Goal: Task Accomplishment & Management: Manage account settings

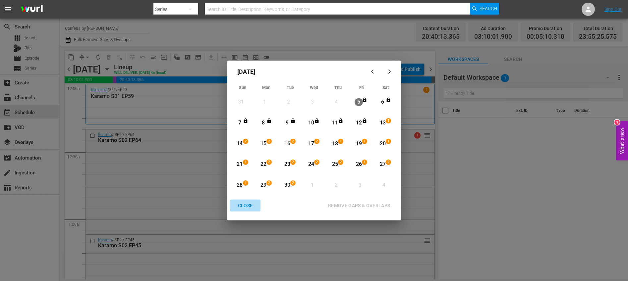
click at [252, 204] on div "CLOSE" at bounding box center [246, 206] width 26 height 8
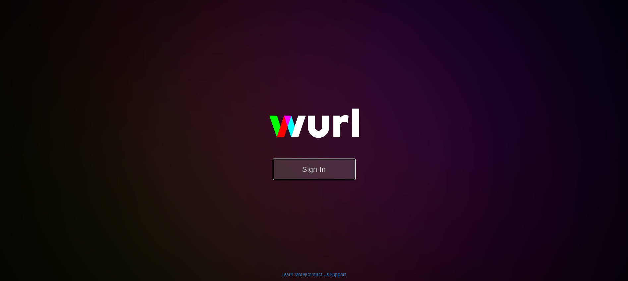
click at [332, 167] on button "Sign In" at bounding box center [314, 170] width 83 height 22
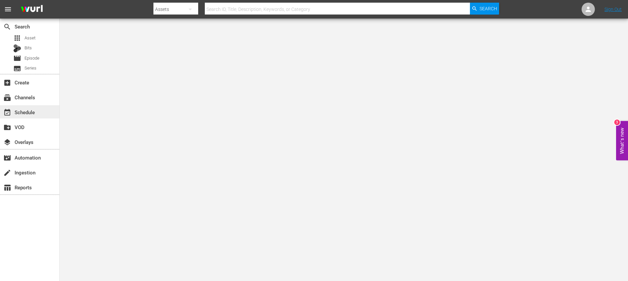
click at [31, 113] on div "event_available Schedule" at bounding box center [18, 111] width 37 height 6
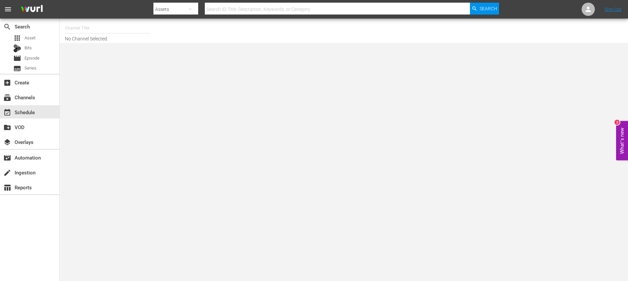
click at [93, 29] on input "text" at bounding box center [107, 28] width 85 height 16
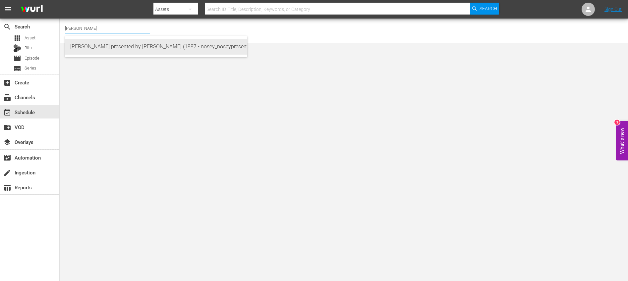
click at [126, 46] on div "Jerry Springer presented by Nosey (1887 - nosey_noseypresentsstevewilkos_1)" at bounding box center [156, 47] width 172 height 16
type input "Jerry Springer presented by Nosey (1887 - nosey_noseypresentsstevewilkos_1)"
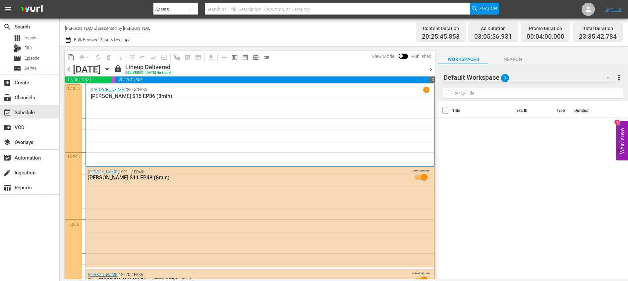
click at [432, 69] on span "chevron_right" at bounding box center [430, 69] width 8 height 8
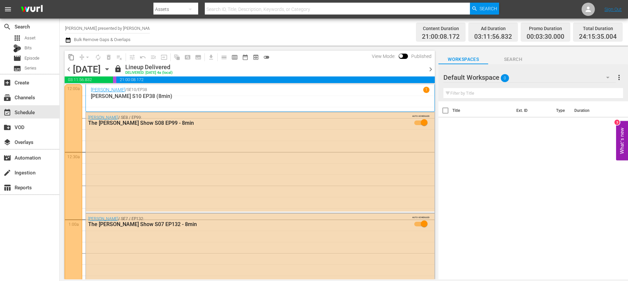
click at [430, 70] on span "chevron_right" at bounding box center [430, 69] width 8 height 8
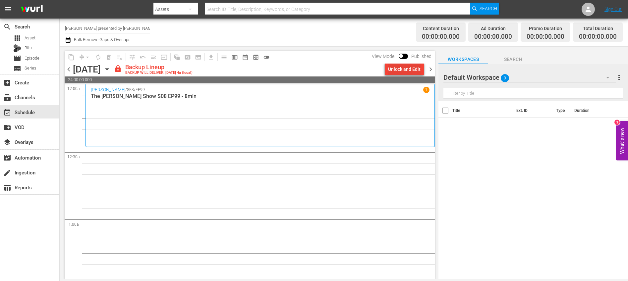
click at [400, 68] on div "Unlock and Edit" at bounding box center [404, 69] width 32 height 12
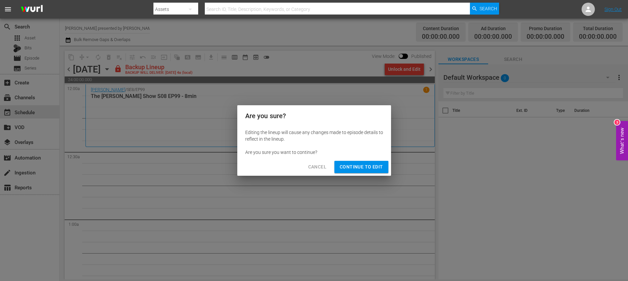
click at [370, 179] on div "Are you sure? Editing the lineup will cause any changes made to episode details…" at bounding box center [314, 140] width 628 height 281
click at [367, 171] on span "Continue to Edit" at bounding box center [360, 167] width 43 height 8
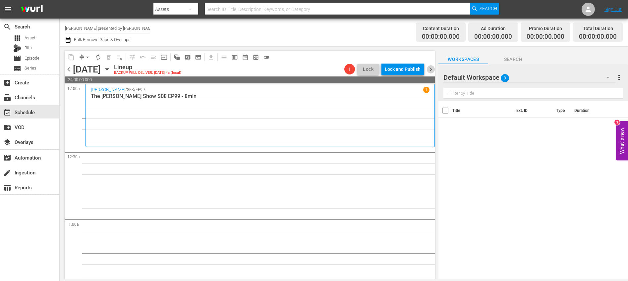
click at [432, 71] on span "chevron_right" at bounding box center [430, 69] width 8 height 8
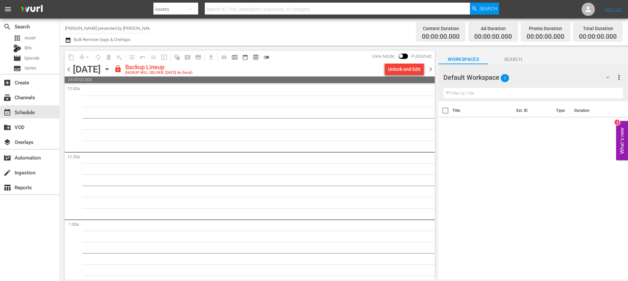
click at [412, 71] on div "Unlock and Edit" at bounding box center [404, 69] width 32 height 12
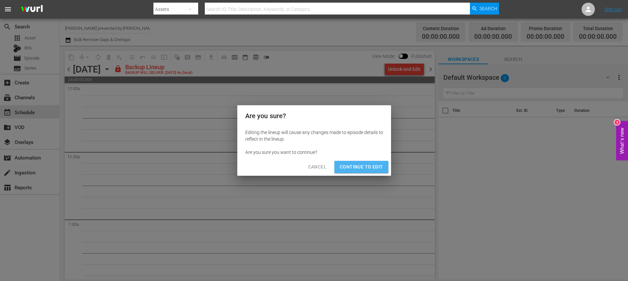
click at [369, 168] on span "Continue to Edit" at bounding box center [360, 167] width 43 height 8
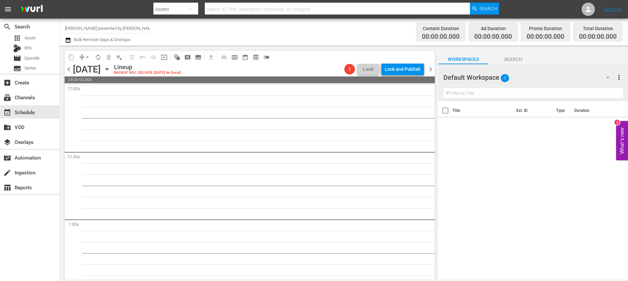
click at [428, 71] on span "chevron_right" at bounding box center [430, 69] width 8 height 8
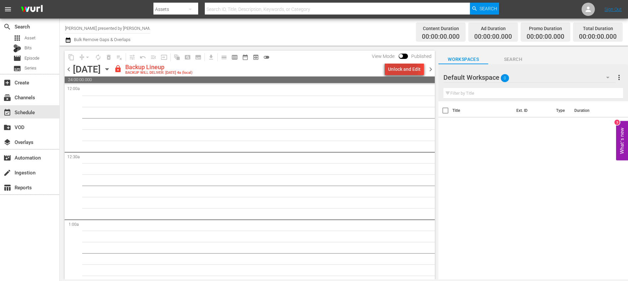
click at [403, 70] on div "Unlock and Edit" at bounding box center [404, 69] width 32 height 12
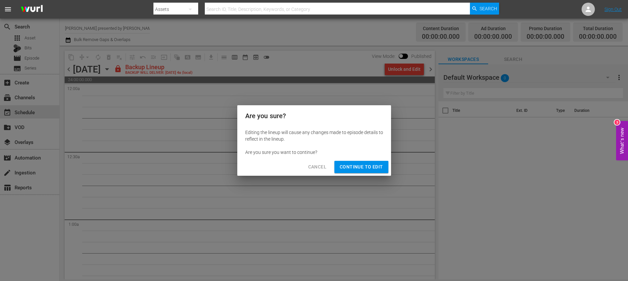
click at [368, 167] on span "Continue to Edit" at bounding box center [360, 167] width 43 height 8
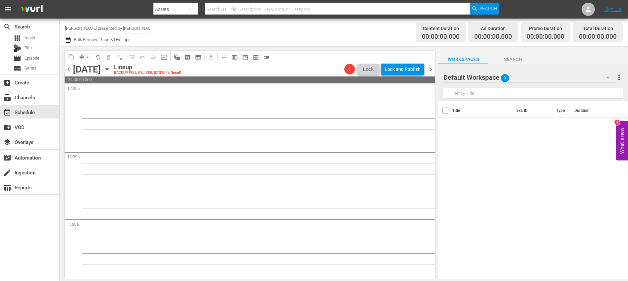
click at [429, 68] on span "chevron_right" at bounding box center [430, 69] width 8 height 8
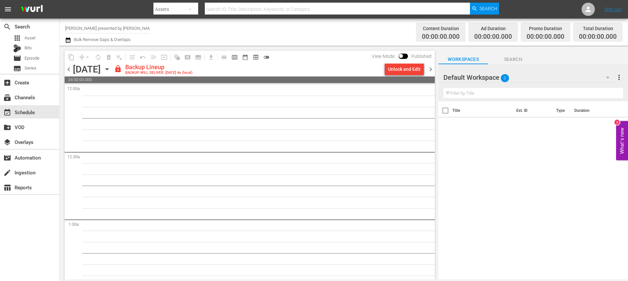
click at [413, 70] on div "Unlock and Edit" at bounding box center [404, 69] width 32 height 12
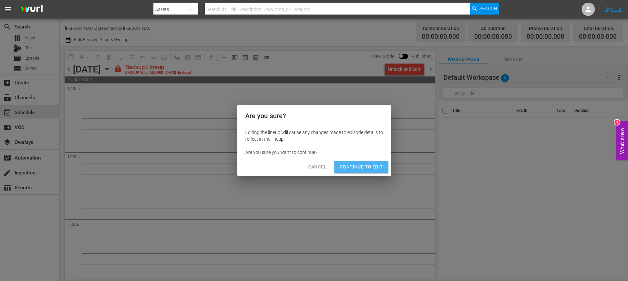
click at [375, 166] on span "Continue to Edit" at bounding box center [360, 167] width 43 height 8
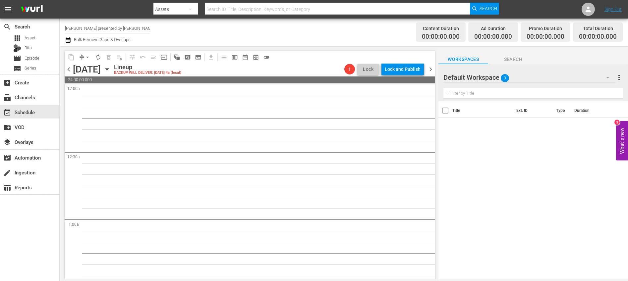
click at [430, 70] on span "chevron_right" at bounding box center [430, 69] width 8 height 8
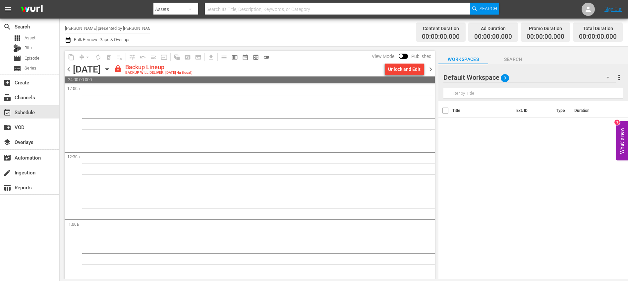
click at [406, 71] on div "Unlock and Edit" at bounding box center [404, 69] width 32 height 12
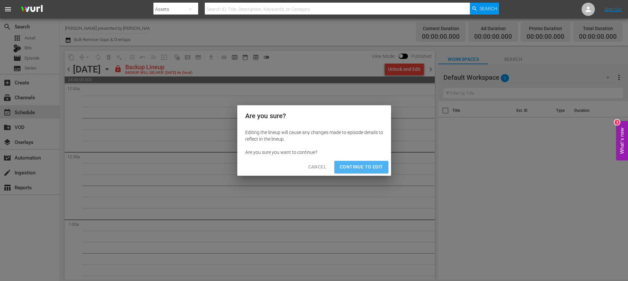
click at [378, 164] on span "Continue to Edit" at bounding box center [360, 167] width 43 height 8
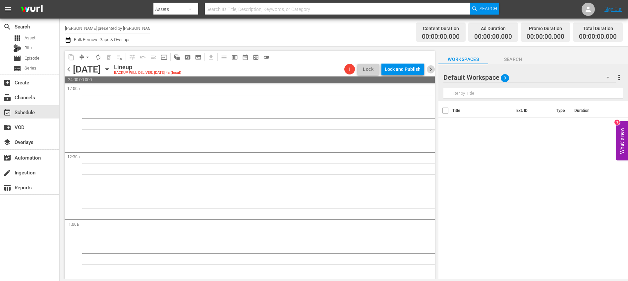
click at [430, 67] on span "chevron_right" at bounding box center [430, 69] width 8 height 8
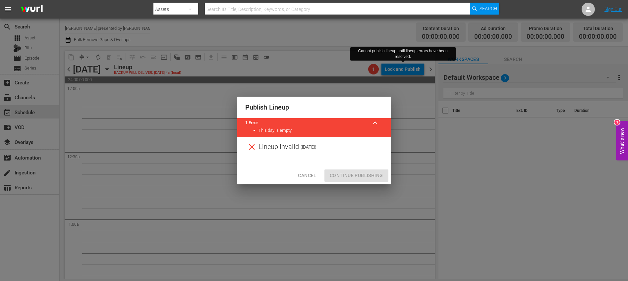
click at [306, 173] on span "Cancel" at bounding box center [307, 176] width 18 height 8
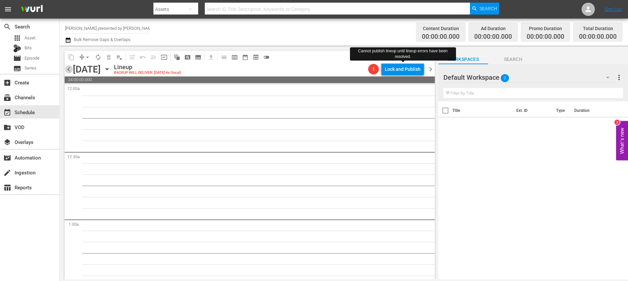
click at [70, 70] on span "chevron_left" at bounding box center [69, 69] width 8 height 8
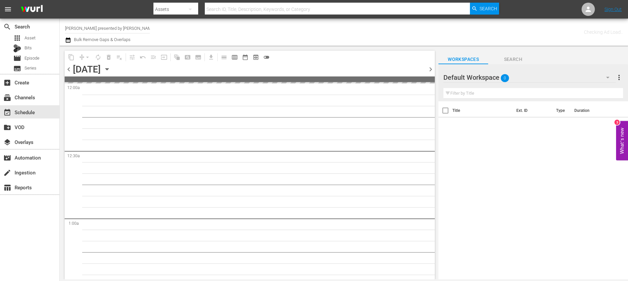
click at [70, 70] on span "chevron_left" at bounding box center [69, 69] width 8 height 8
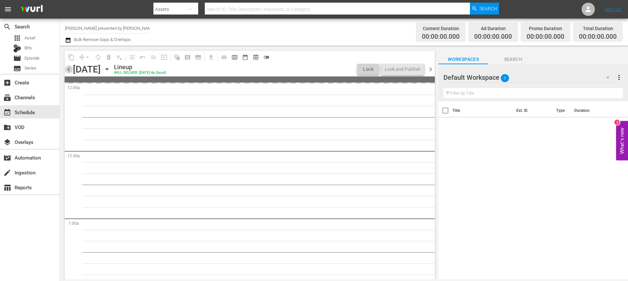
click at [70, 70] on span "chevron_left" at bounding box center [69, 69] width 8 height 8
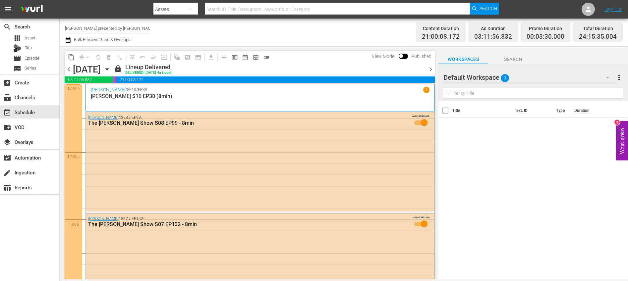
click at [430, 69] on span "chevron_right" at bounding box center [430, 69] width 8 height 8
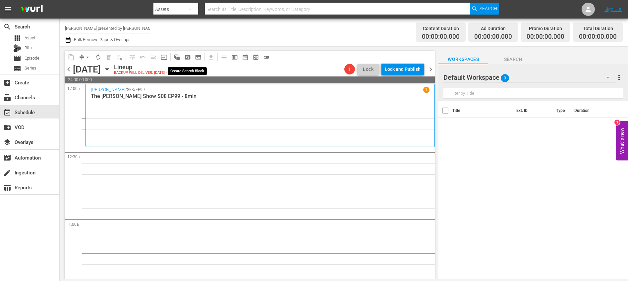
click at [184, 56] on span "pageview_outlined" at bounding box center [187, 57] width 7 height 7
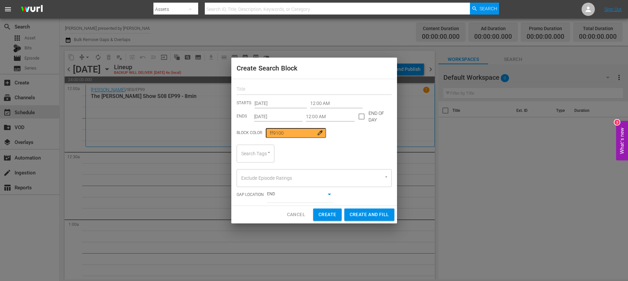
click at [275, 84] on div at bounding box center [313, 88] width 155 height 13
click at [274, 89] on input "text" at bounding box center [313, 90] width 155 height 10
type input "[PERSON_NAME]"
click at [360, 117] on input "checkbox" at bounding box center [361, 118] width 14 height 14
checkbox input "true"
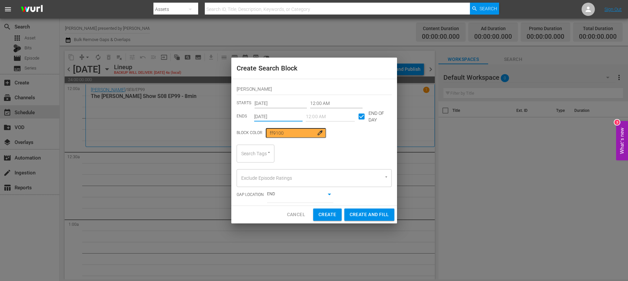
click at [293, 116] on input "Sep 9th 2025" at bounding box center [278, 117] width 49 height 10
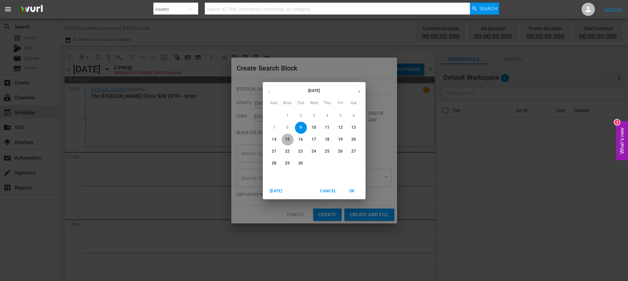
click at [287, 139] on p "15" at bounding box center [287, 140] width 5 height 6
type input "Sep 15th 2025"
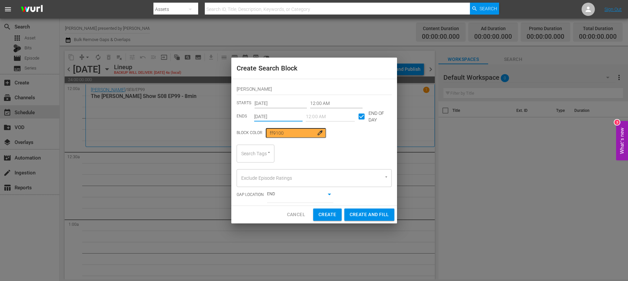
click at [238, 150] on div "Search Tags" at bounding box center [255, 154] width 38 height 18
type input "[PERSON_NAME]"
click at [249, 173] on span "[PERSON_NAME] show" at bounding box center [259, 176] width 35 height 14
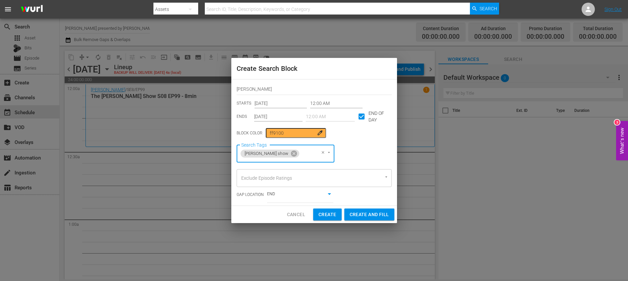
scroll to position [0, 0]
type input "8"
click at [251, 174] on span "8min" at bounding box center [246, 172] width 10 height 7
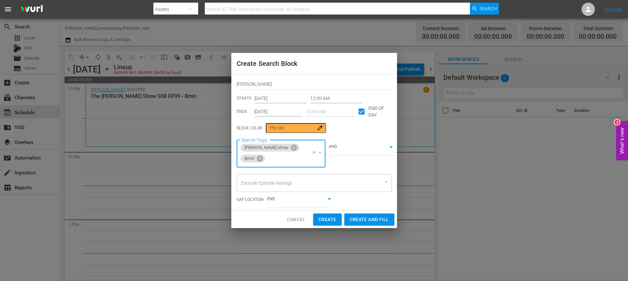
click at [259, 218] on div "Cancel Create Create and Fill" at bounding box center [314, 220] width 166 height 18
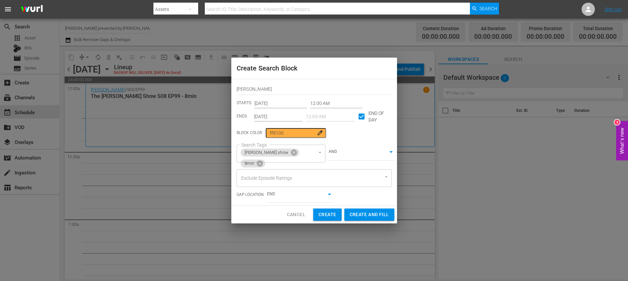
click at [361, 215] on span "Create and Fill" at bounding box center [368, 215] width 39 height 8
type input "Sep 9th 2025"
checkbox input "false"
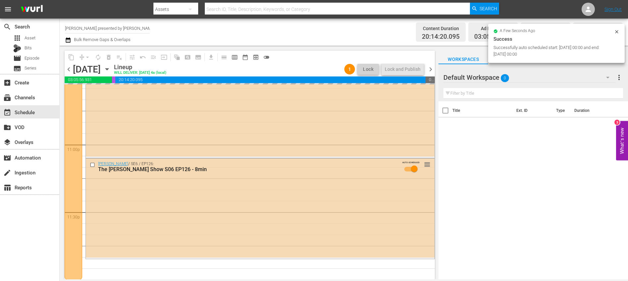
scroll to position [3048, 0]
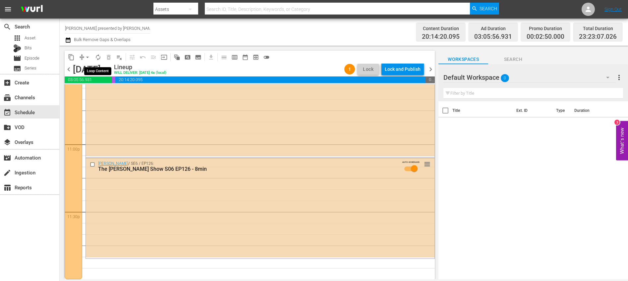
click at [96, 58] on span "autorenew_outlined" at bounding box center [98, 57] width 7 height 7
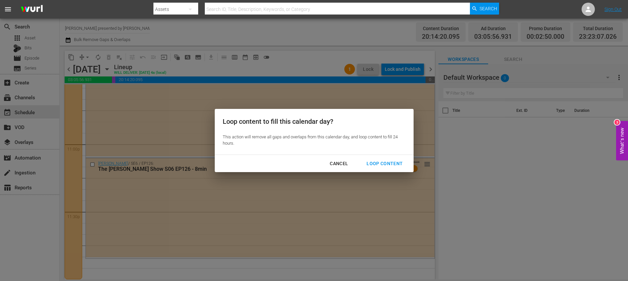
click at [380, 164] on div "Loop Content" at bounding box center [384, 164] width 47 height 8
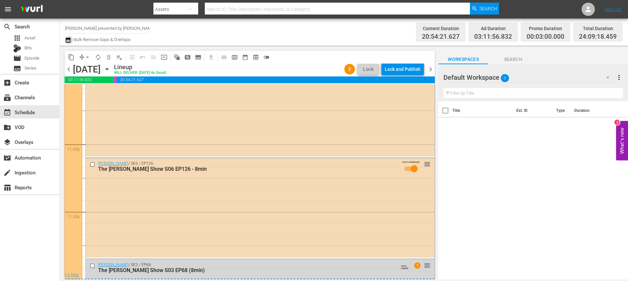
click at [70, 42] on icon "button" at bounding box center [68, 39] width 5 height 5
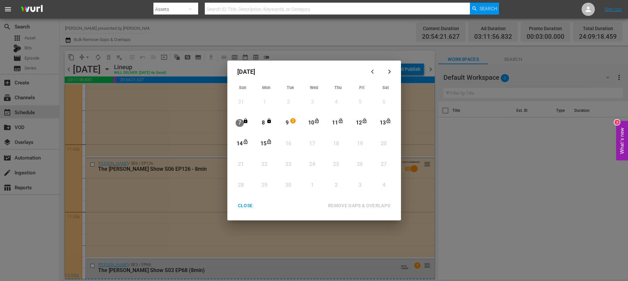
click at [310, 122] on div "10" at bounding box center [311, 123] width 8 height 8
click at [261, 141] on div "15" at bounding box center [263, 144] width 8 height 8
click at [339, 205] on div "REMOVE GAPS & OVERLAPS" at bounding box center [359, 206] width 73 height 8
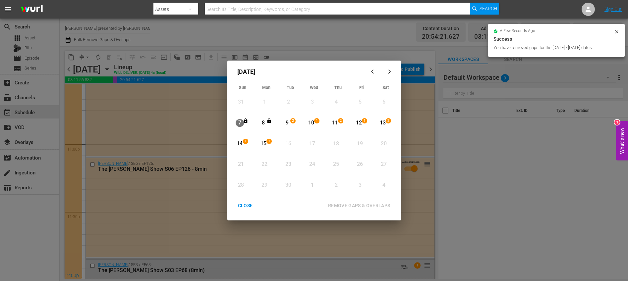
click at [247, 203] on div "CLOSE" at bounding box center [246, 206] width 26 height 8
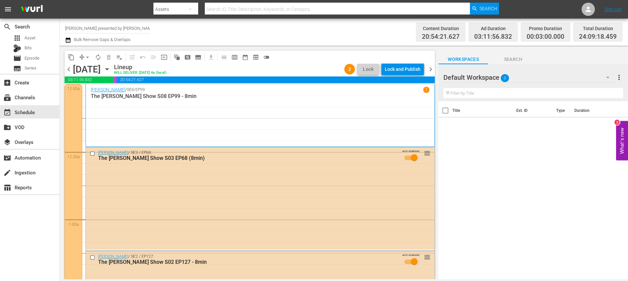
click at [401, 71] on div "Lock and Publish" at bounding box center [403, 69] width 36 height 12
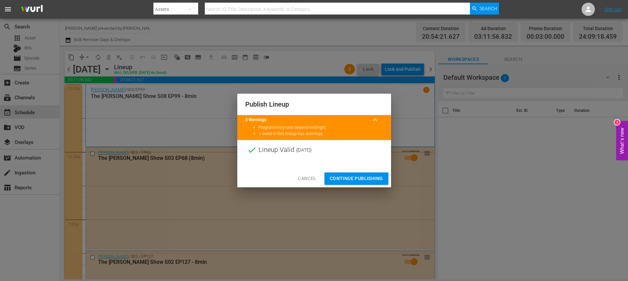
click at [347, 176] on span "Continue Publishing" at bounding box center [356, 179] width 53 height 8
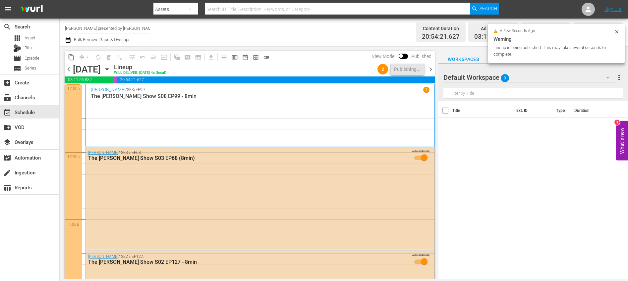
click at [429, 68] on span "chevron_right" at bounding box center [430, 69] width 8 height 8
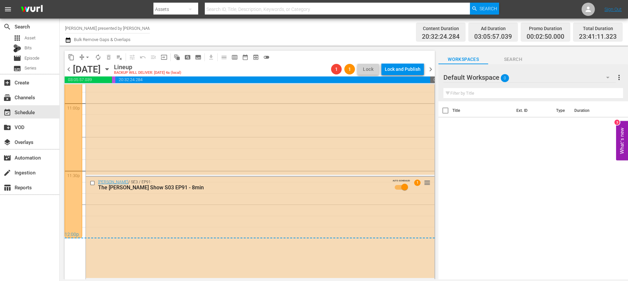
scroll to position [3090, 0]
click at [408, 71] on div "Lock and Publish" at bounding box center [403, 69] width 36 height 12
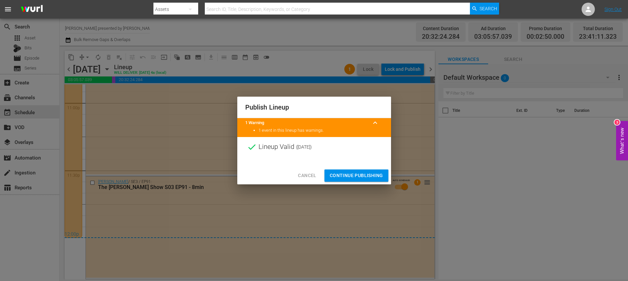
click at [355, 174] on span "Continue Publishing" at bounding box center [356, 176] width 53 height 8
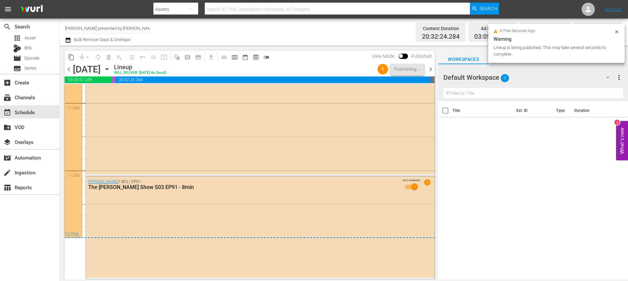
click at [432, 69] on span "chevron_right" at bounding box center [430, 69] width 8 height 8
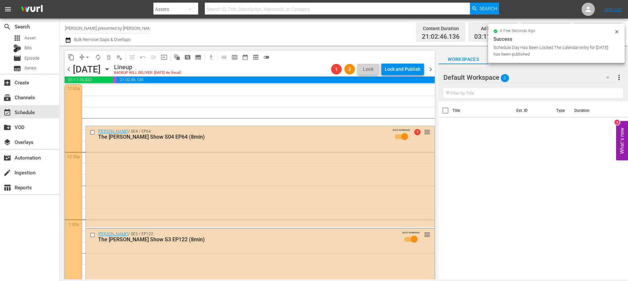
click at [67, 69] on span "chevron_left" at bounding box center [69, 69] width 8 height 8
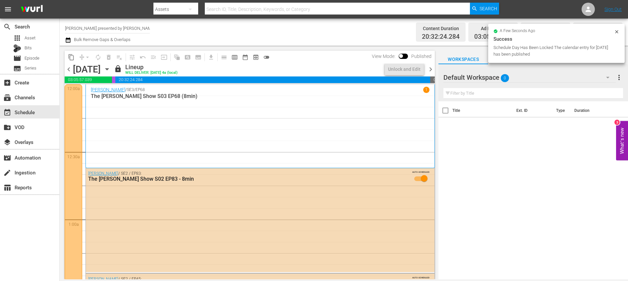
click at [430, 69] on span "chevron_right" at bounding box center [430, 69] width 8 height 8
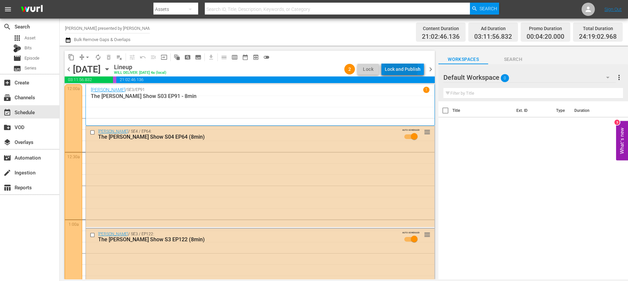
click at [398, 68] on div "Lock and Publish" at bounding box center [403, 69] width 36 height 12
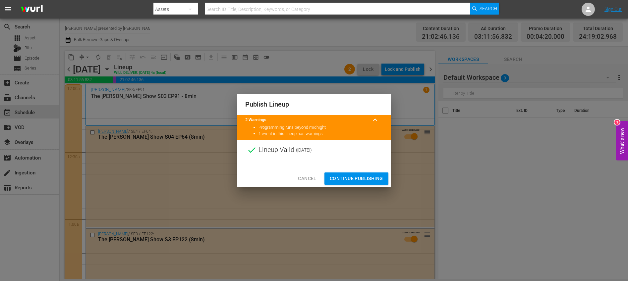
click at [363, 181] on span "Continue Publishing" at bounding box center [356, 179] width 53 height 8
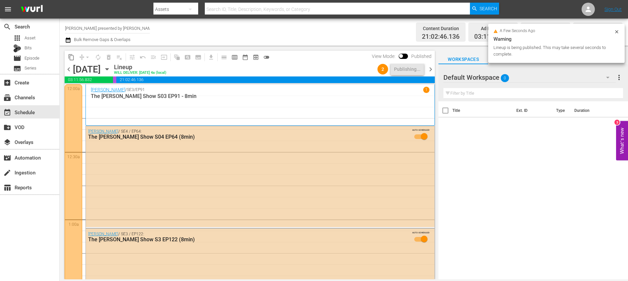
click at [429, 69] on span "chevron_right" at bounding box center [430, 69] width 8 height 8
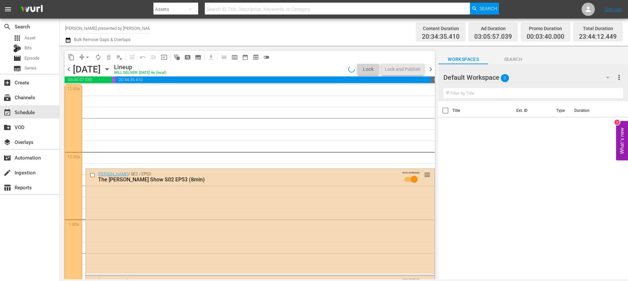
click at [69, 69] on span "chevron_left" at bounding box center [69, 69] width 8 height 8
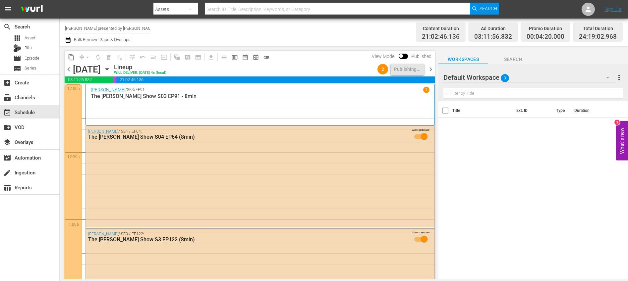
click at [432, 69] on span "chevron_right" at bounding box center [430, 69] width 8 height 8
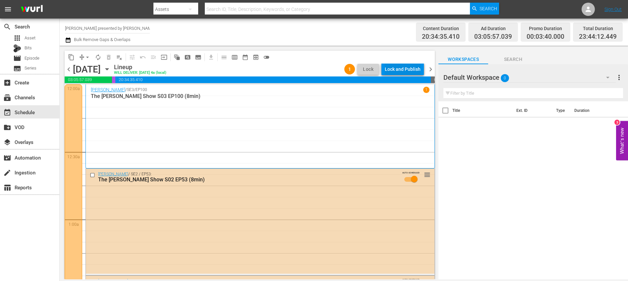
click at [406, 70] on div "Lock and Publish" at bounding box center [403, 69] width 36 height 12
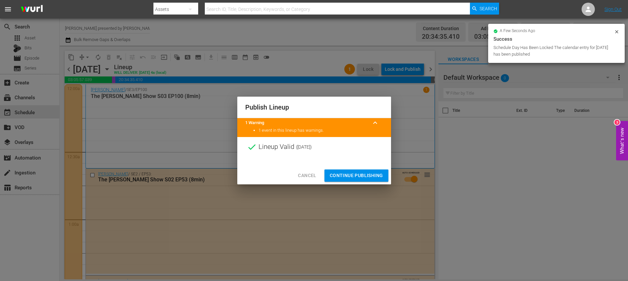
click at [364, 177] on span "Continue Publishing" at bounding box center [356, 176] width 53 height 8
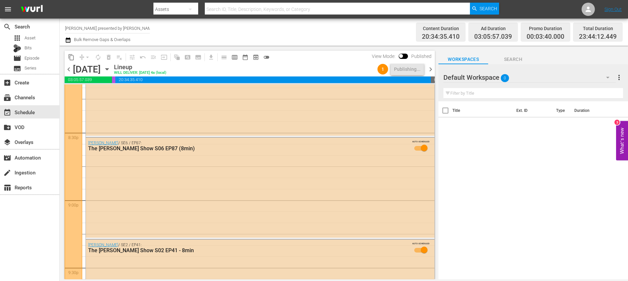
scroll to position [3096, 0]
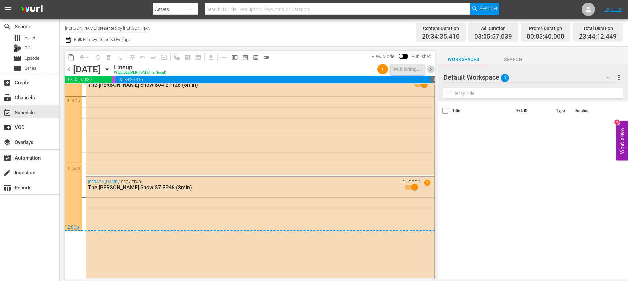
click at [429, 69] on span "chevron_right" at bounding box center [430, 69] width 8 height 8
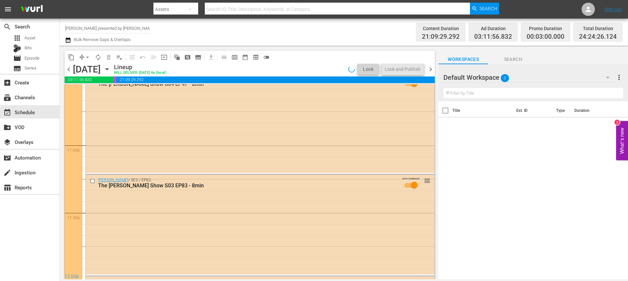
scroll to position [3096, 0]
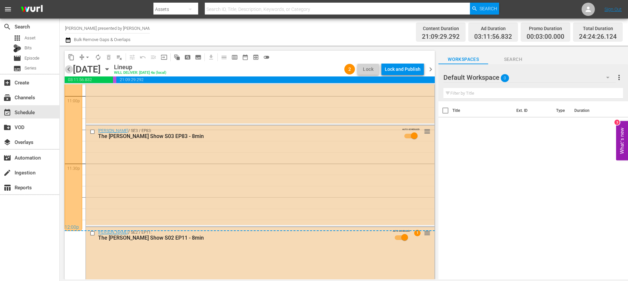
click at [69, 70] on span "chevron_left" at bounding box center [69, 69] width 8 height 8
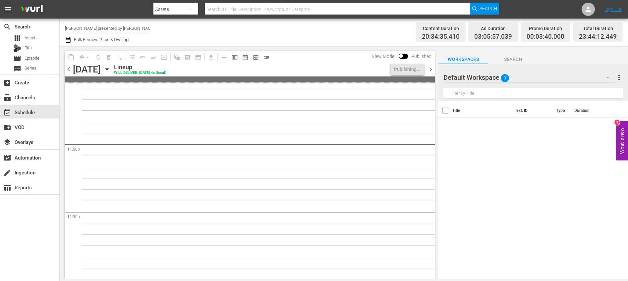
scroll to position [3096, 0]
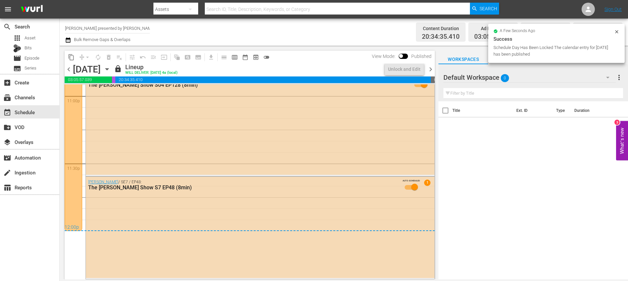
click at [430, 70] on span "chevron_right" at bounding box center [430, 69] width 8 height 8
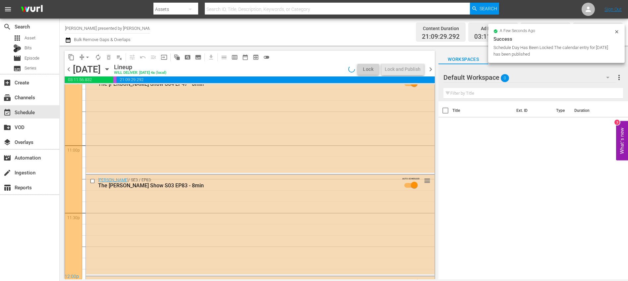
scroll to position [3096, 0]
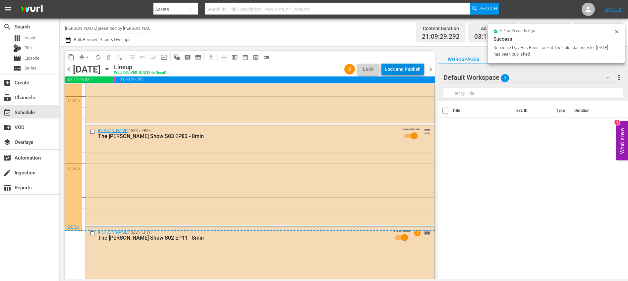
click at [406, 70] on div "Lock and Publish" at bounding box center [403, 69] width 36 height 12
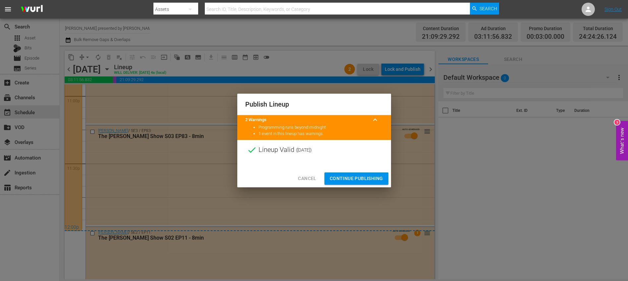
click at [357, 176] on span "Continue Publishing" at bounding box center [356, 179] width 53 height 8
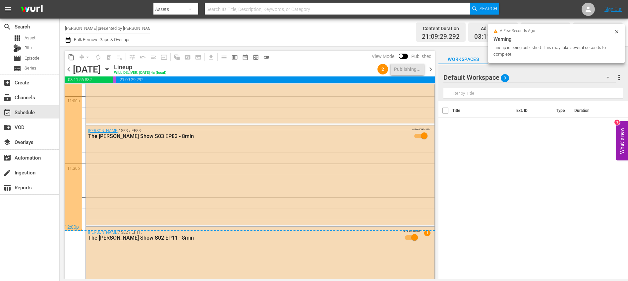
click at [432, 71] on span "chevron_right" at bounding box center [430, 69] width 8 height 8
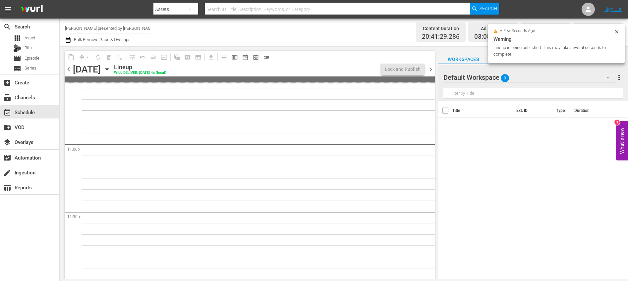
scroll to position [3096, 0]
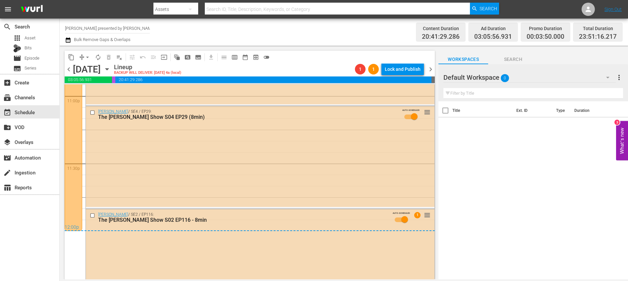
click at [73, 72] on span "chevron_left" at bounding box center [69, 69] width 8 height 8
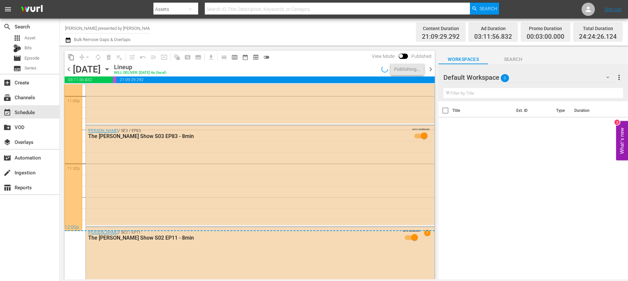
click at [432, 71] on span "chevron_right" at bounding box center [430, 69] width 8 height 8
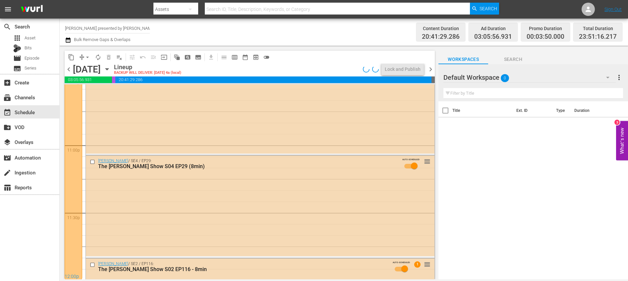
scroll to position [3096, 0]
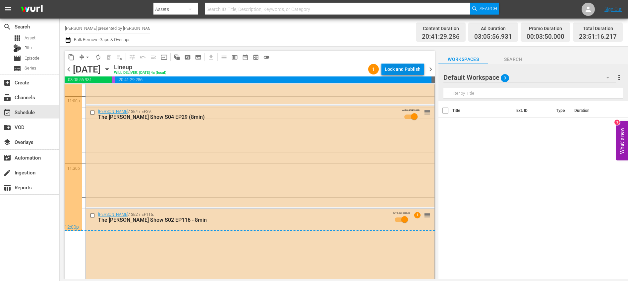
click at [395, 71] on div "Lock and Publish" at bounding box center [403, 69] width 36 height 12
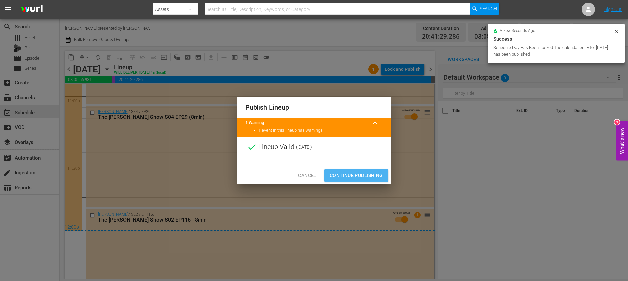
click at [357, 176] on span "Continue Publishing" at bounding box center [356, 176] width 53 height 8
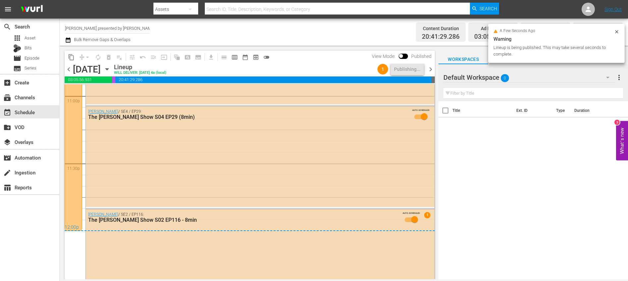
click at [431, 69] on span "chevron_right" at bounding box center [430, 69] width 8 height 8
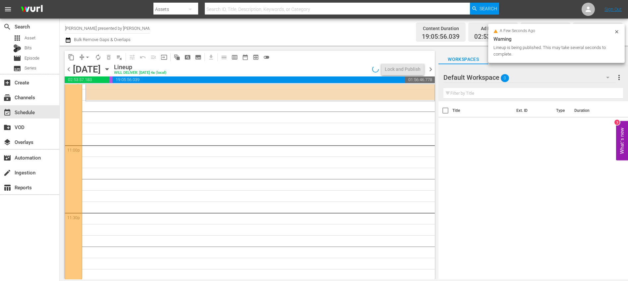
scroll to position [3048, 0]
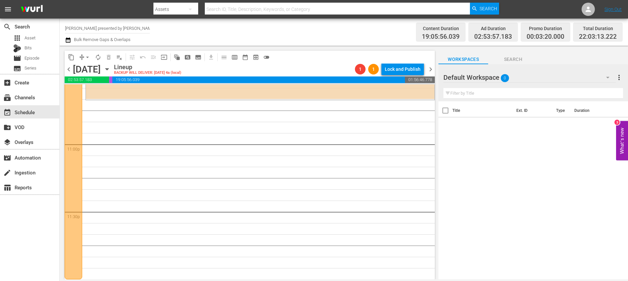
click at [69, 70] on span "chevron_left" at bounding box center [69, 69] width 8 height 8
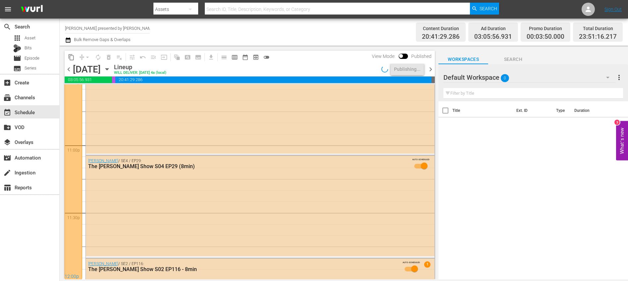
scroll to position [3096, 0]
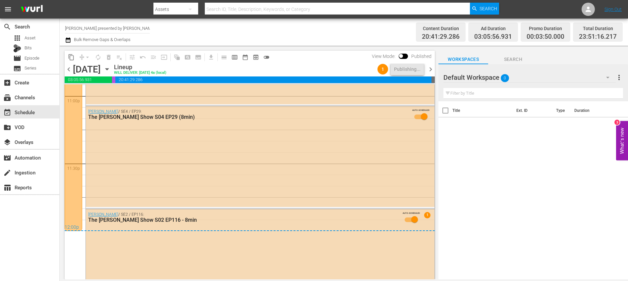
click at [430, 69] on span "chevron_right" at bounding box center [430, 69] width 8 height 8
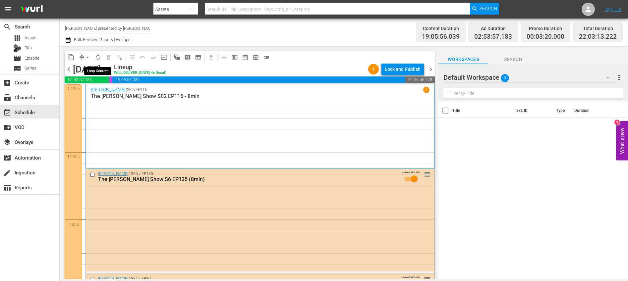
click at [98, 56] on span "autorenew_outlined" at bounding box center [98, 57] width 7 height 7
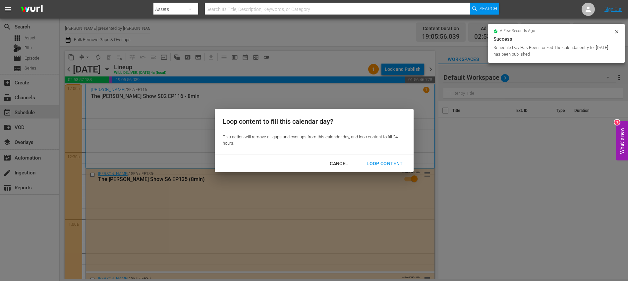
click at [373, 162] on div "Loop Content" at bounding box center [384, 164] width 47 height 8
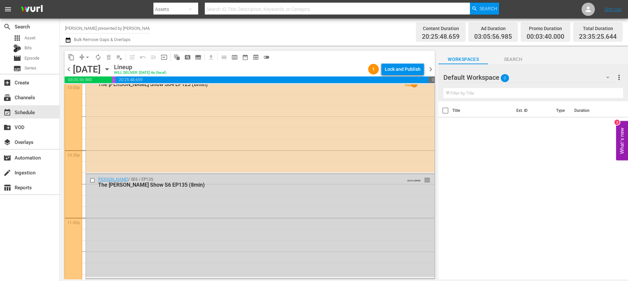
scroll to position [3077, 0]
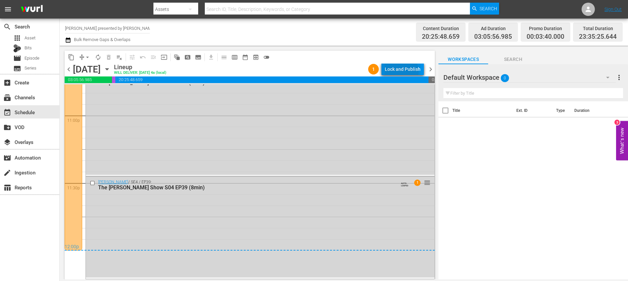
click at [397, 72] on div "Lock and Publish" at bounding box center [403, 69] width 36 height 12
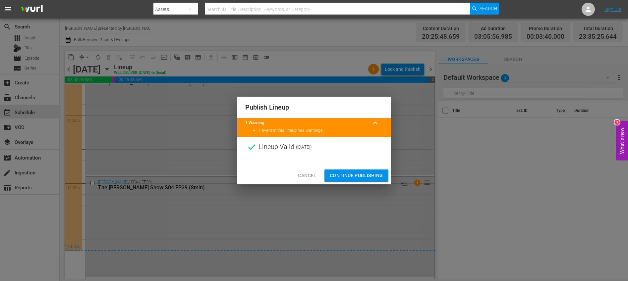
click at [371, 172] on span "Continue Publishing" at bounding box center [356, 176] width 53 height 8
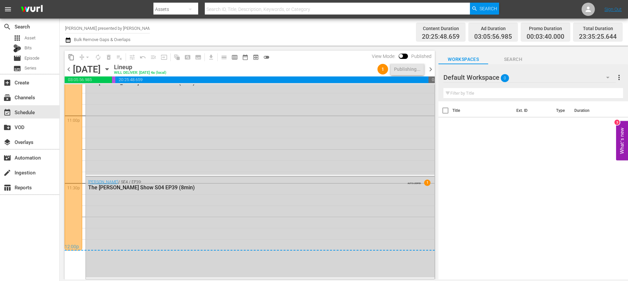
click at [430, 69] on span "chevron_right" at bounding box center [430, 69] width 8 height 8
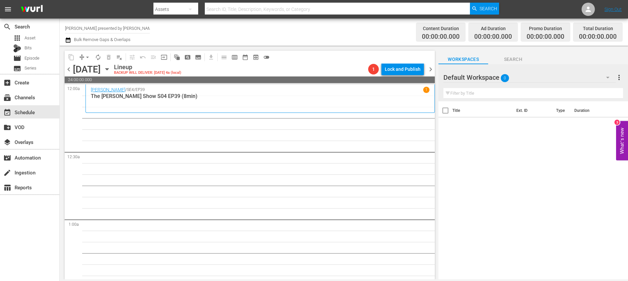
click at [70, 70] on span "chevron_left" at bounding box center [69, 69] width 8 height 8
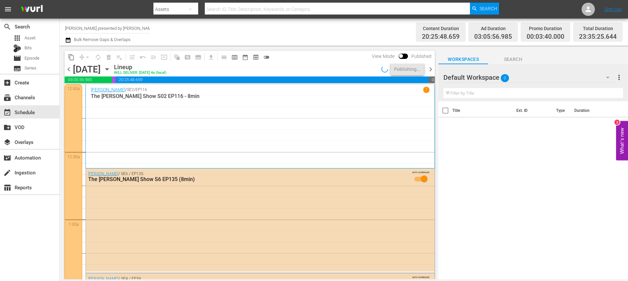
click at [430, 69] on span "chevron_right" at bounding box center [430, 69] width 8 height 8
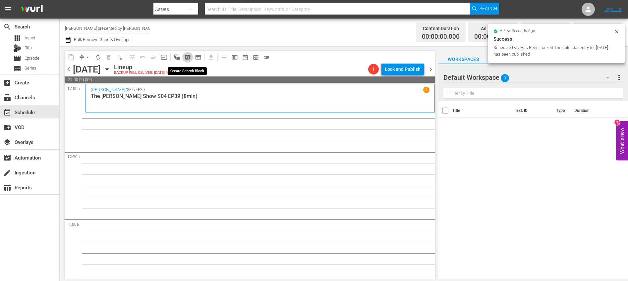
click at [190, 56] on span "pageview_outlined" at bounding box center [187, 57] width 7 height 7
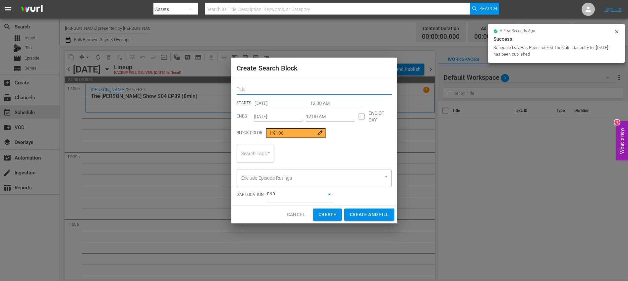
click at [282, 90] on input "text" at bounding box center [313, 90] width 155 height 10
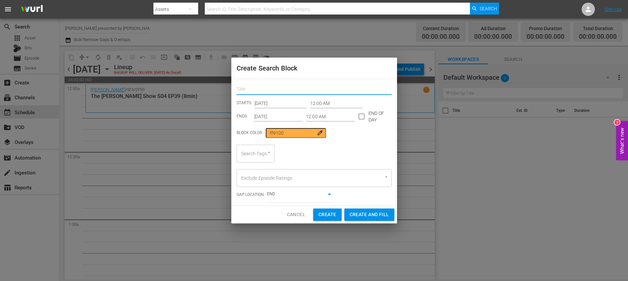
type input "[PERSON_NAME]"
click at [357, 116] on input "checkbox" at bounding box center [361, 118] width 14 height 14
checkbox input "true"
click at [282, 115] on input "Sep 16th 2025" at bounding box center [278, 117] width 49 height 10
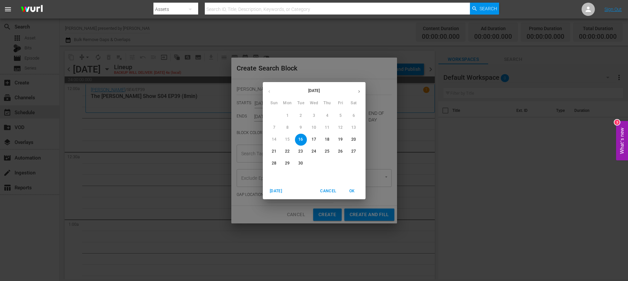
click at [300, 151] on p "23" at bounding box center [300, 152] width 5 height 6
type input "Sep 23rd 2025"
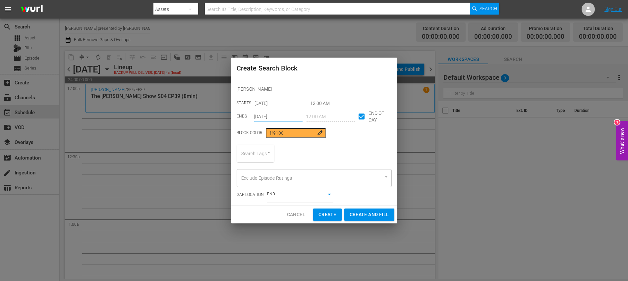
click at [256, 153] on div "Search Tags" at bounding box center [255, 154] width 38 height 18
type input "[PERSON_NAME]"
click at [254, 176] on span "[PERSON_NAME] show" at bounding box center [259, 176] width 35 height 14
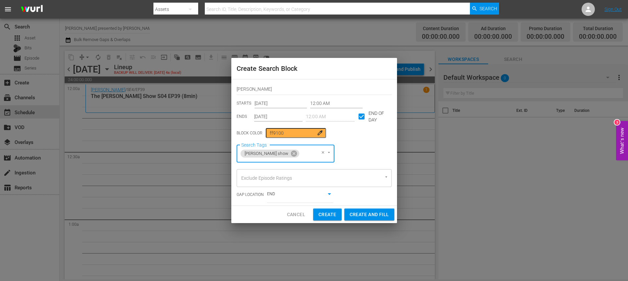
type input "8"
click at [243, 175] on span "8min" at bounding box center [246, 172] width 10 height 7
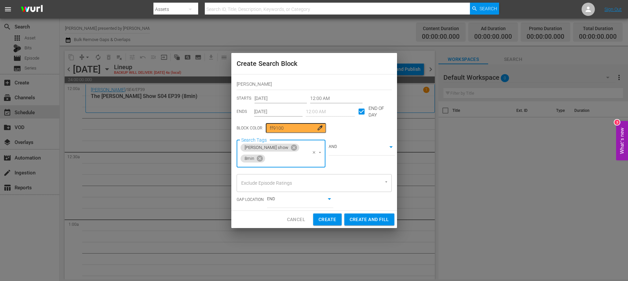
click at [349, 165] on div "Steve Wilkos STARTS Sep 16th 2025 12:00 AM ENDS Sep 23rd 2025 12:00 AM END OF D…" at bounding box center [314, 143] width 166 height 136
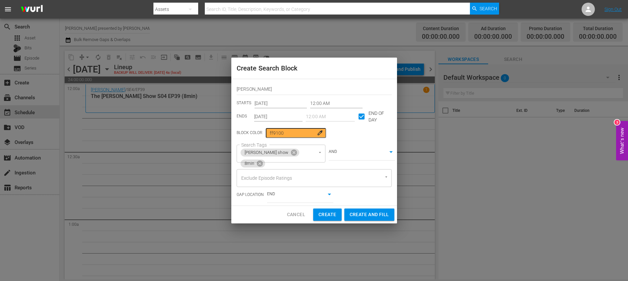
click at [373, 213] on span "Create and Fill" at bounding box center [368, 215] width 39 height 8
type input "Sep 16th 2025"
checkbox input "false"
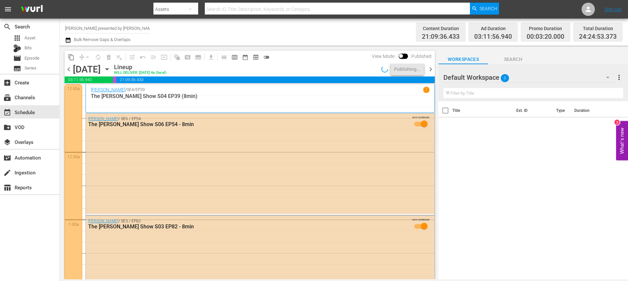
click at [431, 71] on span "chevron_right" at bounding box center [430, 69] width 8 height 8
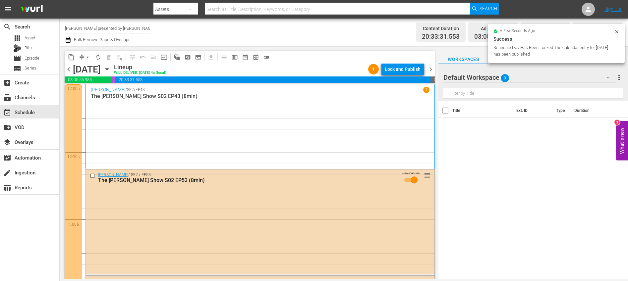
click at [402, 70] on div "Lock and Publish" at bounding box center [403, 69] width 36 height 12
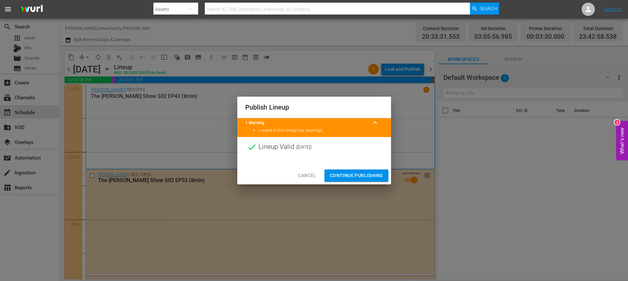
click at [368, 172] on span "Continue Publishing" at bounding box center [356, 176] width 53 height 8
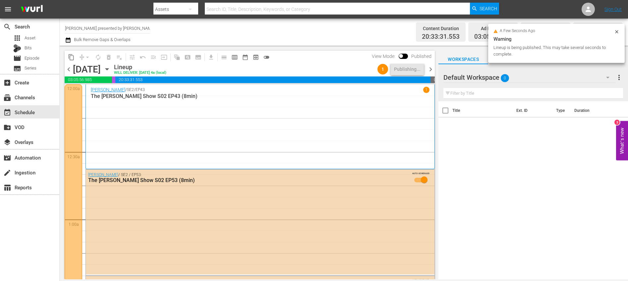
click at [432, 71] on span "chevron_right" at bounding box center [430, 69] width 8 height 8
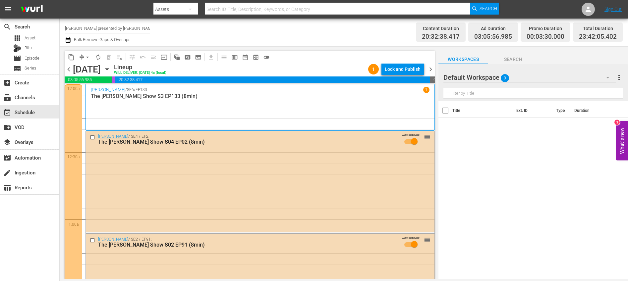
click at [427, 71] on span "chevron_right" at bounding box center [430, 69] width 8 height 8
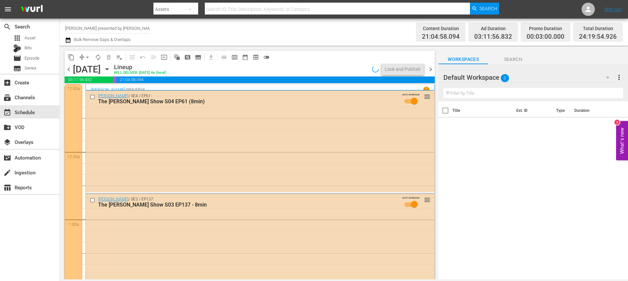
click at [68, 67] on span "chevron_left" at bounding box center [69, 69] width 8 height 8
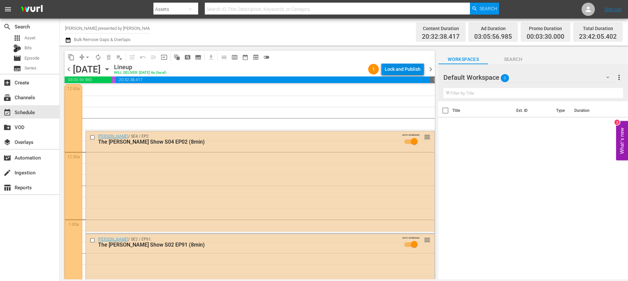
click at [404, 72] on div "Lock and Publish" at bounding box center [403, 69] width 36 height 12
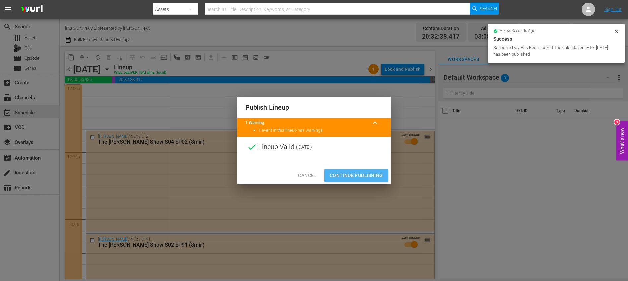
click at [369, 174] on span "Continue Publishing" at bounding box center [356, 176] width 53 height 8
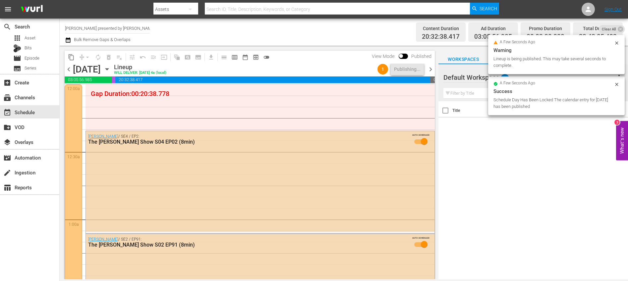
click at [67, 68] on span "chevron_left" at bounding box center [69, 69] width 8 height 8
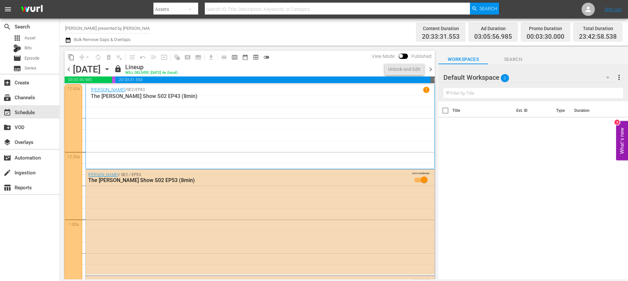
click at [431, 68] on span "chevron_right" at bounding box center [430, 69] width 8 height 8
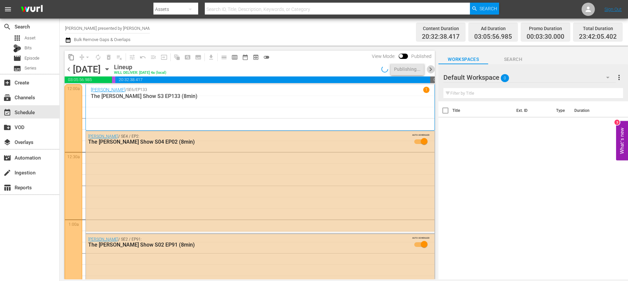
click at [431, 68] on span "chevron_right" at bounding box center [430, 69] width 8 height 8
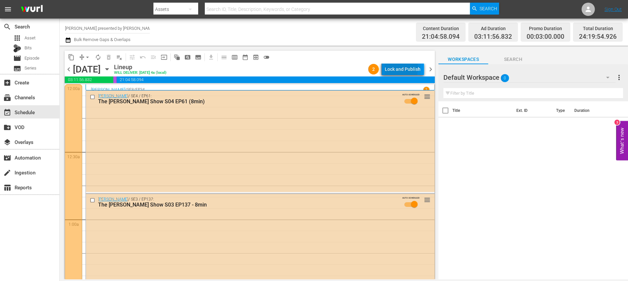
click at [387, 68] on div "Lock and Publish" at bounding box center [403, 69] width 36 height 12
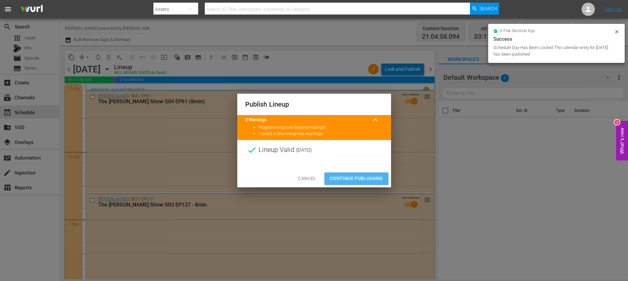
click at [350, 178] on span "Continue Publishing" at bounding box center [356, 179] width 53 height 8
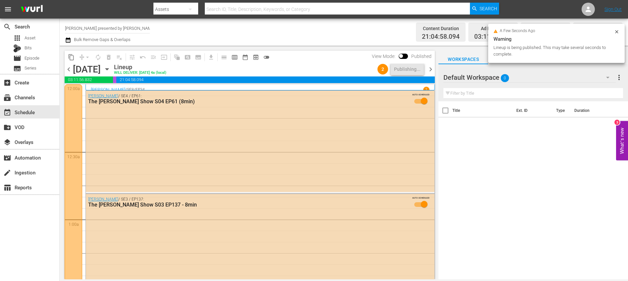
click at [430, 69] on span "chevron_right" at bounding box center [430, 69] width 8 height 8
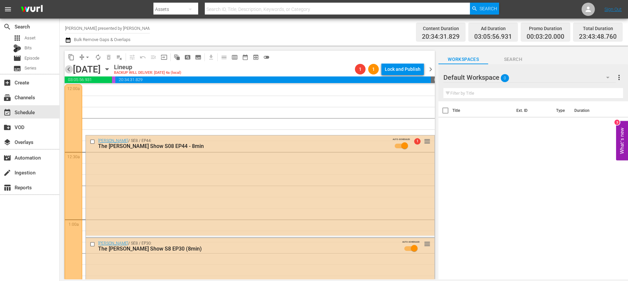
click at [70, 69] on span "chevron_left" at bounding box center [69, 69] width 8 height 8
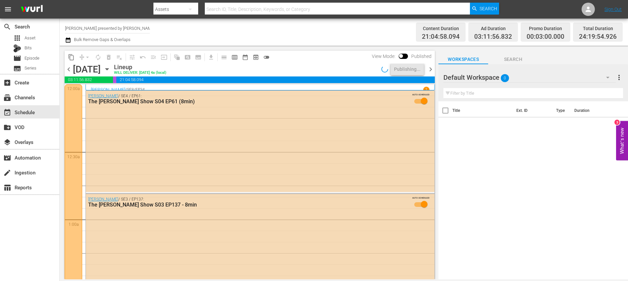
click at [429, 68] on span "chevron_right" at bounding box center [430, 69] width 8 height 8
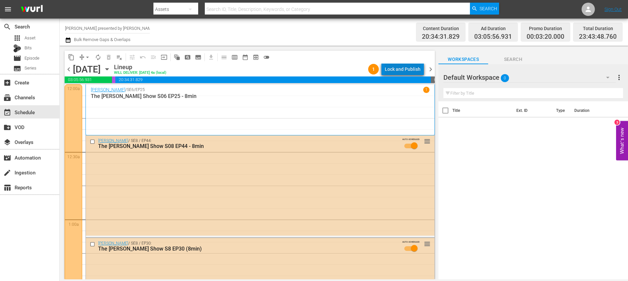
click at [406, 68] on div "Lock and Publish" at bounding box center [403, 69] width 36 height 12
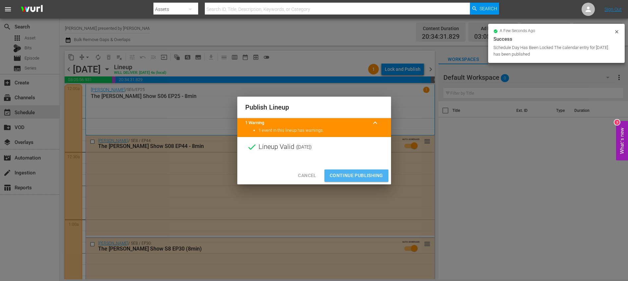
click at [343, 173] on span "Continue Publishing" at bounding box center [356, 176] width 53 height 8
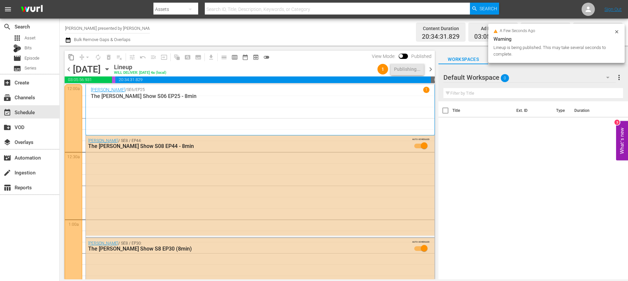
click at [431, 71] on span "chevron_right" at bounding box center [430, 69] width 8 height 8
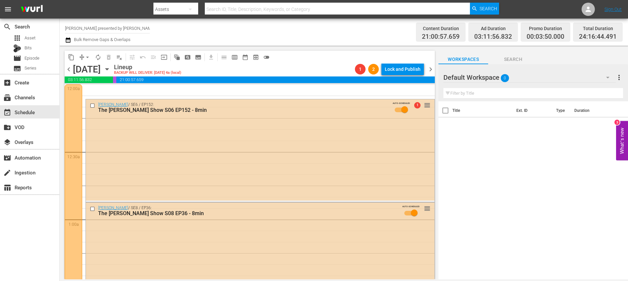
click at [67, 69] on span "chevron_left" at bounding box center [69, 69] width 8 height 8
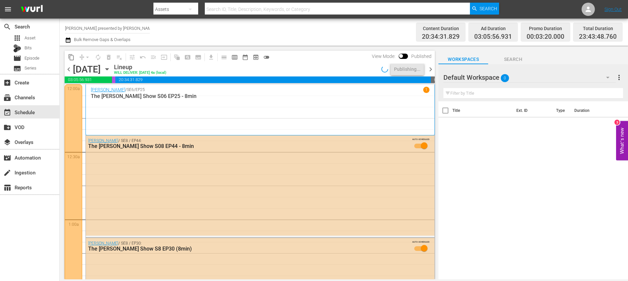
click at [431, 70] on span "chevron_right" at bounding box center [430, 69] width 8 height 8
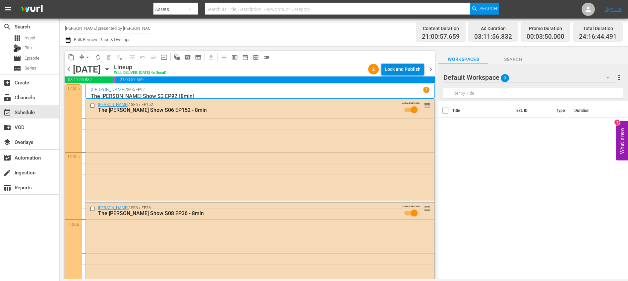
click at [399, 70] on div "Lock and Publish" at bounding box center [403, 69] width 36 height 12
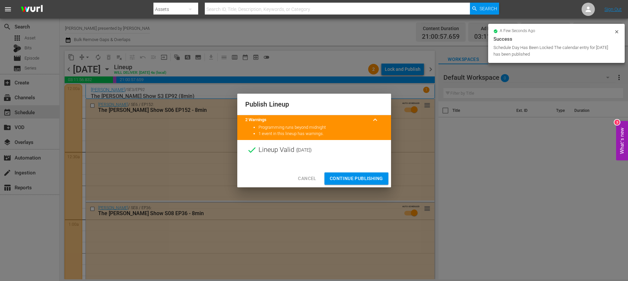
click at [355, 181] on span "Continue Publishing" at bounding box center [356, 179] width 53 height 8
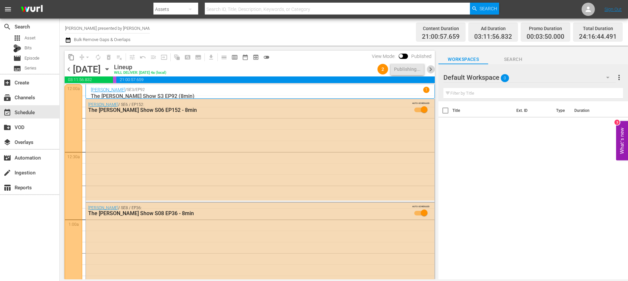
click at [429, 71] on span "chevron_right" at bounding box center [430, 69] width 8 height 8
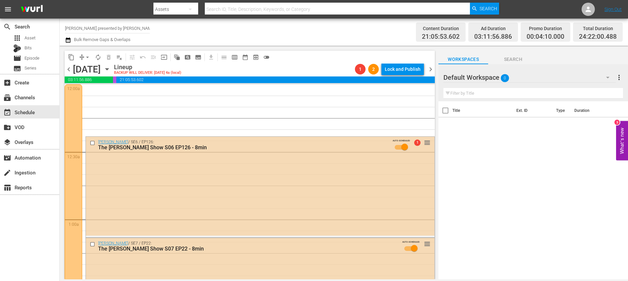
drag, startPoint x: 70, startPoint y: 68, endPoint x: 77, endPoint y: 68, distance: 7.3
click at [70, 68] on span "chevron_left" at bounding box center [69, 69] width 8 height 8
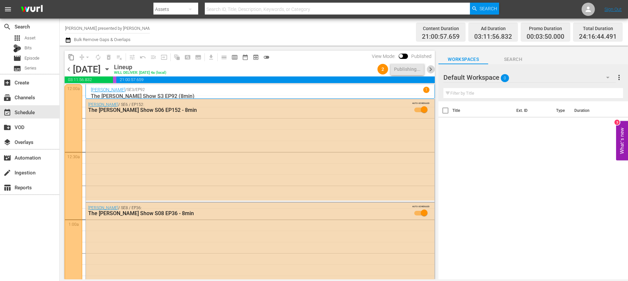
click at [430, 68] on span "chevron_right" at bounding box center [430, 69] width 8 height 8
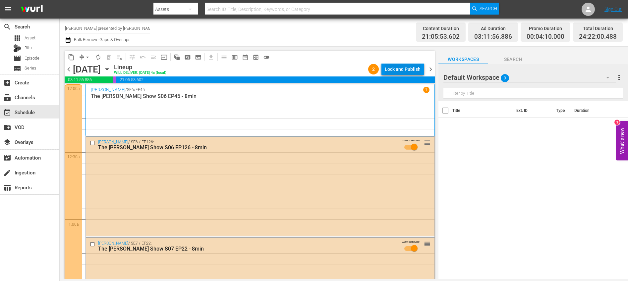
click at [399, 70] on div "Lock and Publish" at bounding box center [403, 69] width 36 height 12
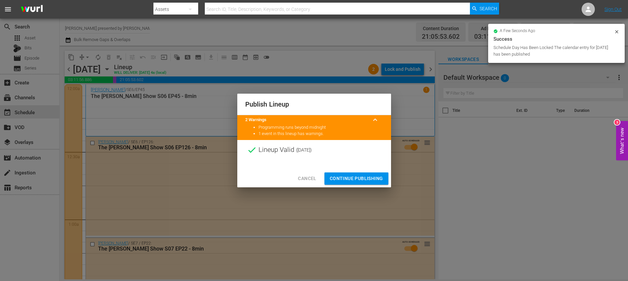
click at [358, 177] on span "Continue Publishing" at bounding box center [356, 179] width 53 height 8
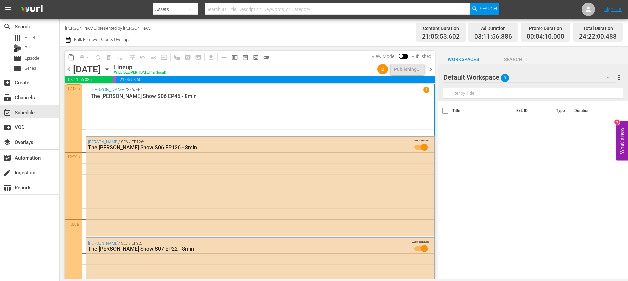
click at [431, 69] on span "chevron_right" at bounding box center [430, 69] width 8 height 8
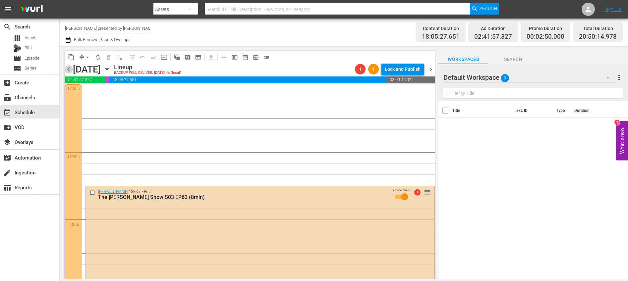
click at [71, 70] on span "chevron_left" at bounding box center [69, 69] width 8 height 8
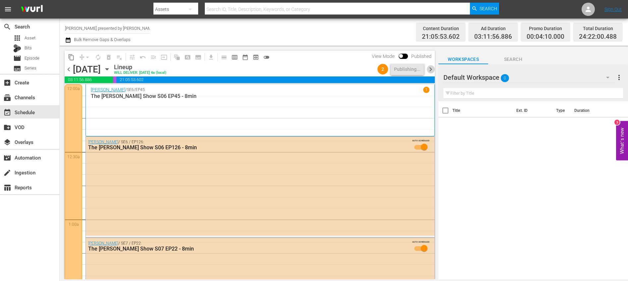
click at [432, 70] on span "chevron_right" at bounding box center [430, 69] width 8 height 8
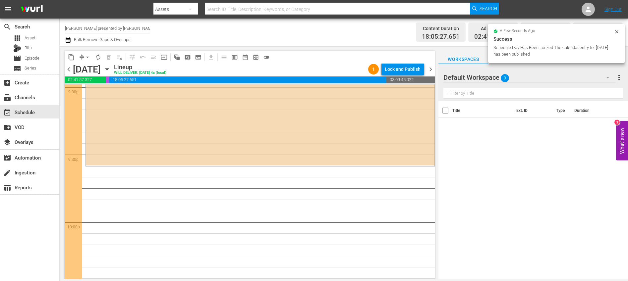
scroll to position [3048, 0]
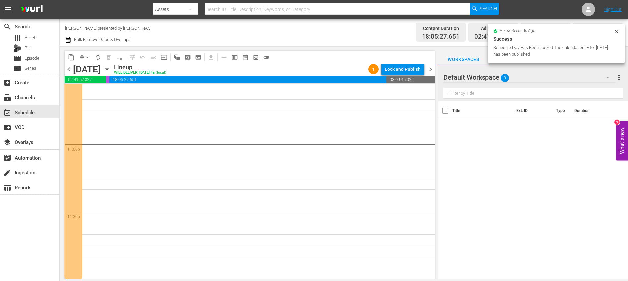
click at [98, 56] on span "autorenew_outlined" at bounding box center [98, 57] width 7 height 7
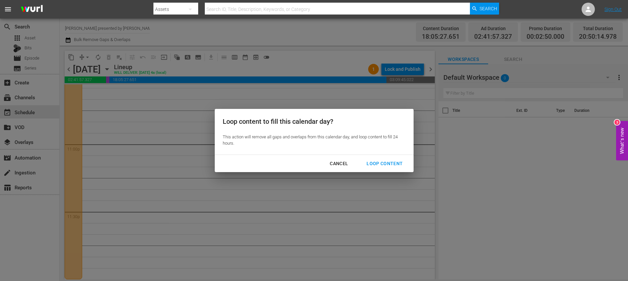
click at [374, 163] on div "Loop Content" at bounding box center [384, 164] width 47 height 8
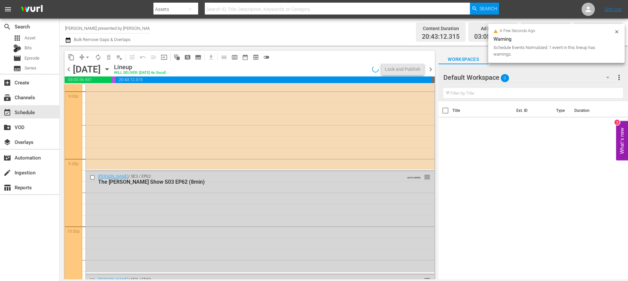
scroll to position [2824, 0]
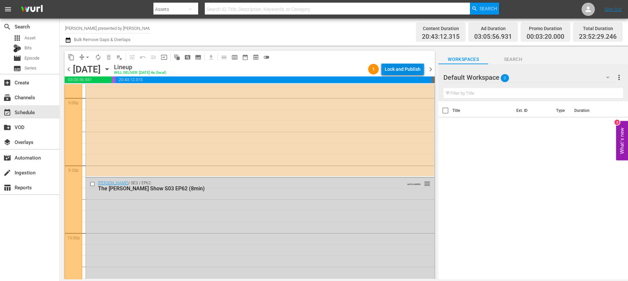
click at [391, 73] on div "Lock and Publish" at bounding box center [403, 69] width 36 height 12
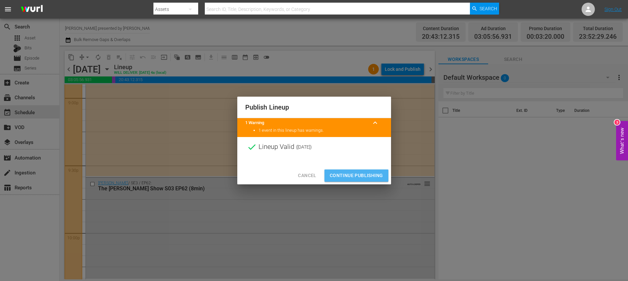
click at [371, 178] on span "Continue Publishing" at bounding box center [356, 176] width 53 height 8
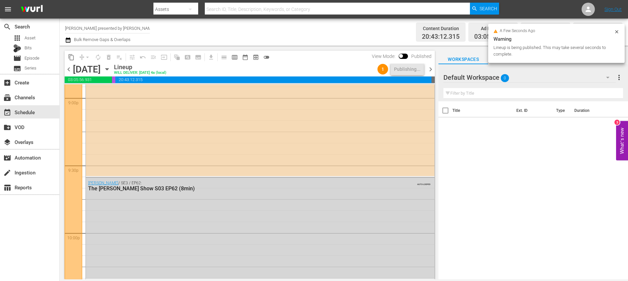
click at [430, 72] on span "chevron_right" at bounding box center [430, 69] width 8 height 8
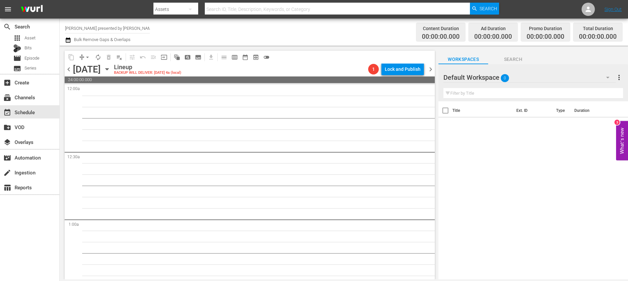
click at [71, 71] on span "chevron_left" at bounding box center [69, 69] width 8 height 8
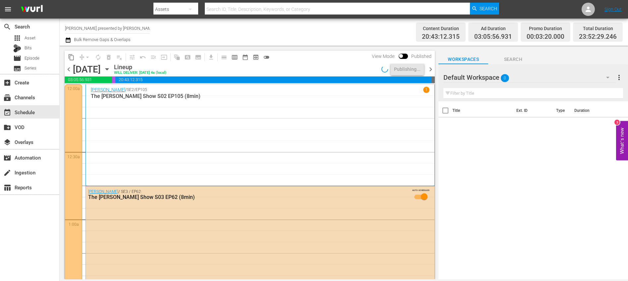
click at [432, 71] on span "chevron_right" at bounding box center [430, 69] width 8 height 8
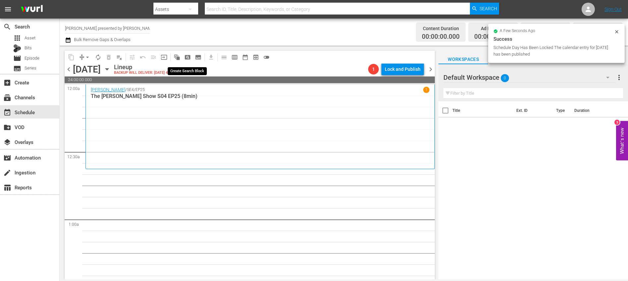
click at [190, 56] on span "pageview_outlined" at bounding box center [187, 57] width 7 height 7
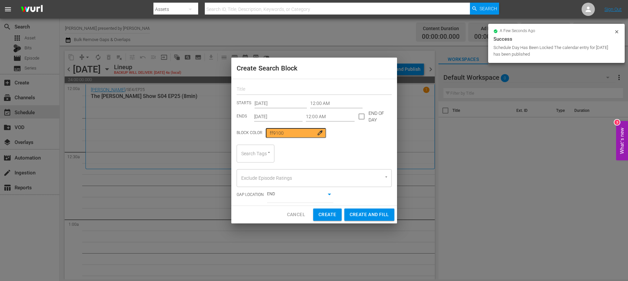
click at [260, 91] on input "text" at bounding box center [313, 90] width 155 height 10
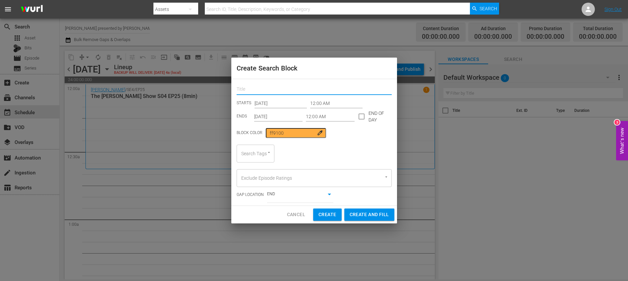
type input "[PERSON_NAME]"
drag, startPoint x: 358, startPoint y: 117, endPoint x: 315, endPoint y: 125, distance: 43.8
click at [358, 117] on input "checkbox" at bounding box center [361, 118] width 14 height 14
checkbox input "true"
click at [291, 117] on input "[DATE]" at bounding box center [278, 117] width 49 height 10
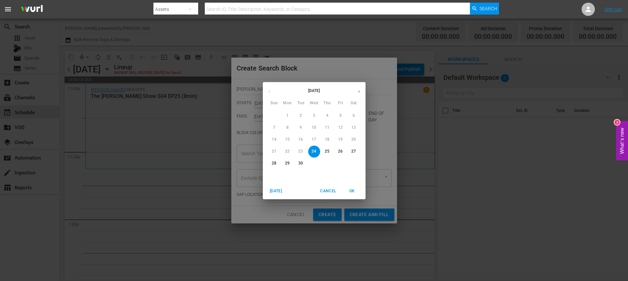
click at [301, 164] on p "30" at bounding box center [300, 164] width 5 height 6
type input "[DATE]"
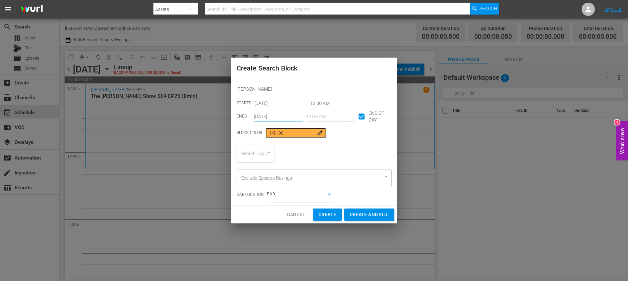
click at [259, 155] on div "Search Tags" at bounding box center [255, 154] width 38 height 18
type input "[PERSON_NAME]"
click at [263, 171] on span "[PERSON_NAME] show" at bounding box center [259, 176] width 35 height 14
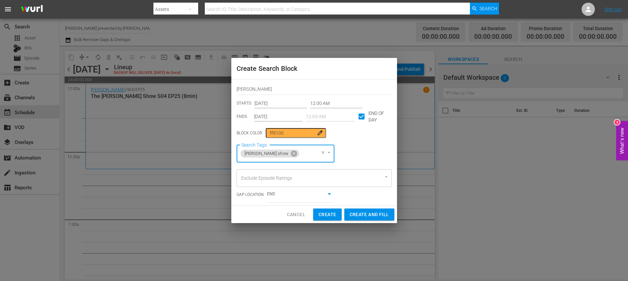
type input "8"
click at [263, 173] on li "8min" at bounding box center [280, 172] width 89 height 11
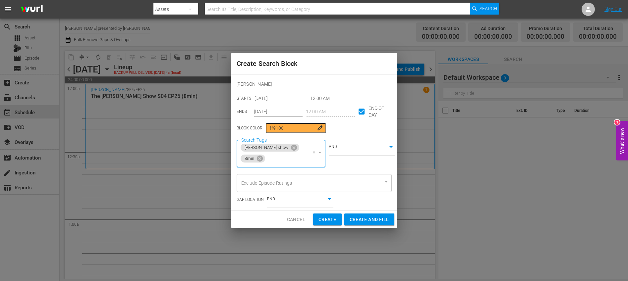
click at [333, 167] on div "[PERSON_NAME] STARTS [DATE] 12:00 AM ENDS [DATE] 12:00 AM END OF DAY Block Colo…" at bounding box center [314, 143] width 166 height 136
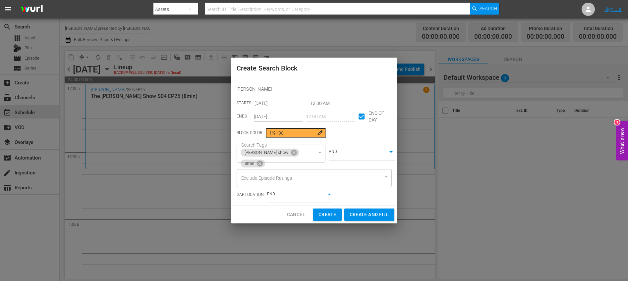
click at [371, 218] on span "Create and Fill" at bounding box center [368, 215] width 39 height 8
type input "[DATE]"
checkbox input "false"
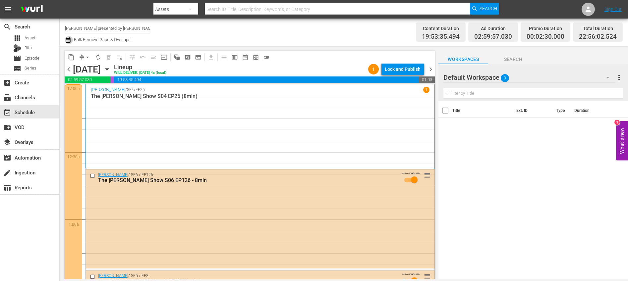
click at [67, 39] on icon "button" at bounding box center [68, 39] width 5 height 5
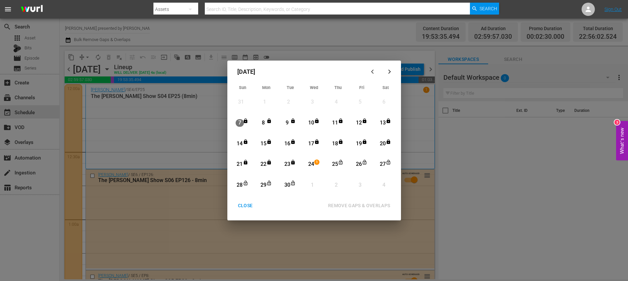
click at [308, 163] on div "24" at bounding box center [311, 165] width 8 height 8
click at [287, 184] on div "30" at bounding box center [287, 186] width 8 height 8
click at [335, 206] on div "REMOVE GAPS & OVERLAPS" at bounding box center [359, 206] width 73 height 8
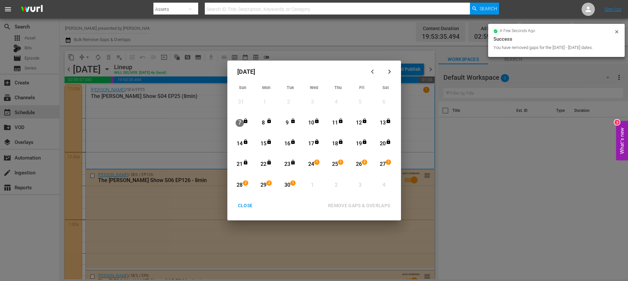
click at [243, 205] on div "CLOSE" at bounding box center [246, 206] width 26 height 8
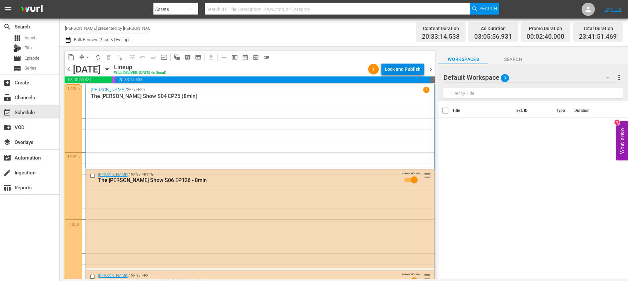
click at [396, 69] on div "Lock and Publish" at bounding box center [403, 69] width 36 height 12
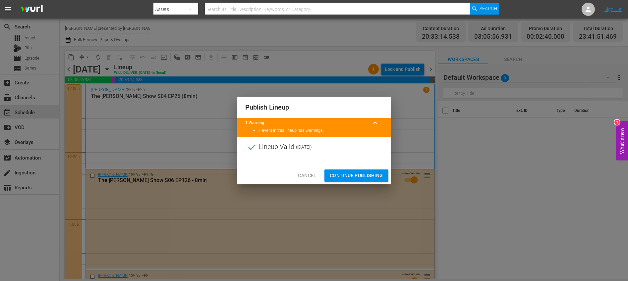
click at [355, 177] on span "Continue Publishing" at bounding box center [356, 176] width 53 height 8
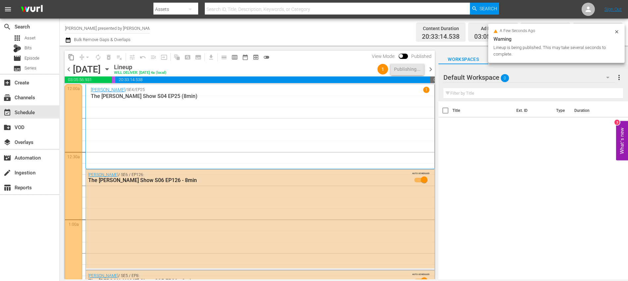
click at [430, 70] on span "chevron_right" at bounding box center [430, 69] width 8 height 8
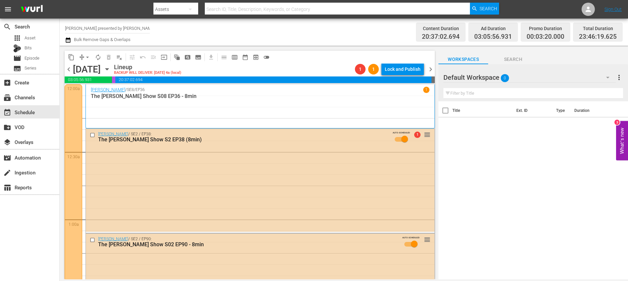
click at [66, 69] on span "chevron_left" at bounding box center [69, 69] width 8 height 8
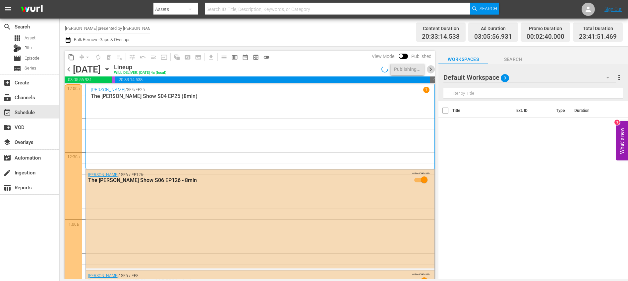
click at [430, 70] on span "chevron_right" at bounding box center [430, 69] width 8 height 8
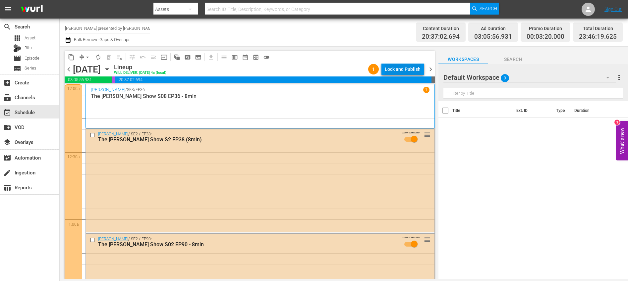
click at [397, 70] on div "Lock and Publish" at bounding box center [403, 69] width 36 height 12
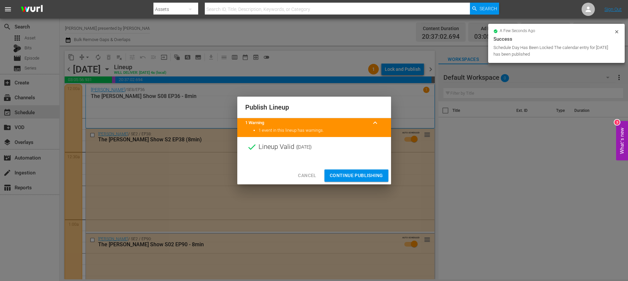
click at [341, 176] on span "Continue Publishing" at bounding box center [356, 176] width 53 height 8
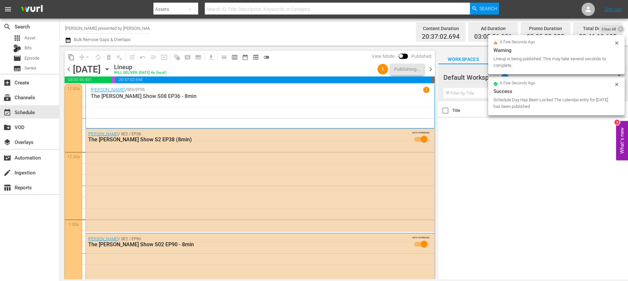
click at [433, 69] on span "chevron_right" at bounding box center [430, 69] width 8 height 8
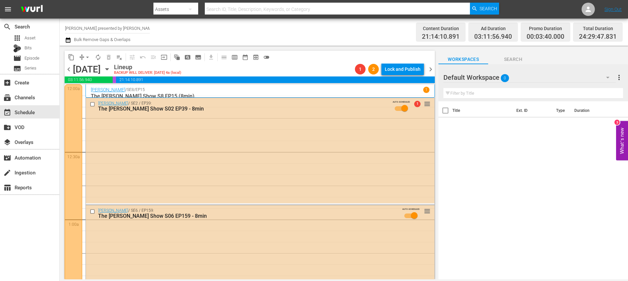
click at [68, 71] on span "chevron_left" at bounding box center [69, 69] width 8 height 8
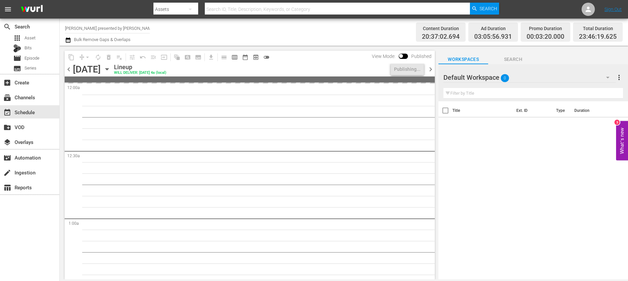
click at [433, 69] on span "chevron_right" at bounding box center [430, 69] width 8 height 8
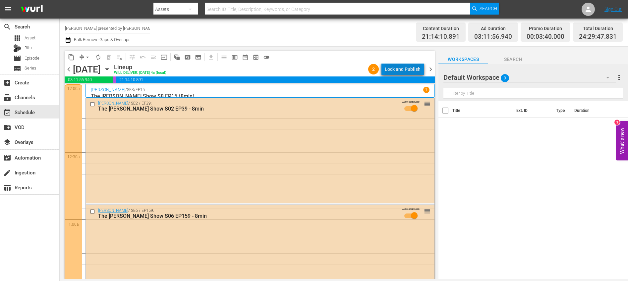
click at [410, 69] on div "Lock and Publish" at bounding box center [403, 69] width 36 height 12
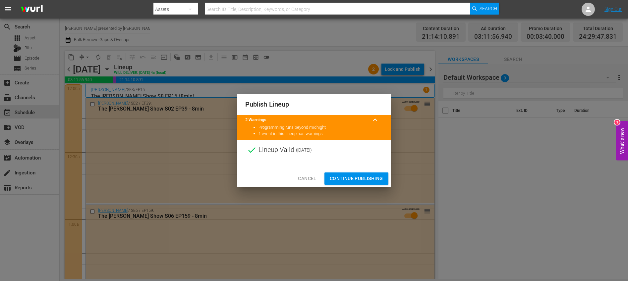
drag, startPoint x: 342, startPoint y: 183, endPoint x: 363, endPoint y: 164, distance: 28.2
click at [342, 182] on button "Continue Publishing" at bounding box center [356, 179] width 64 height 12
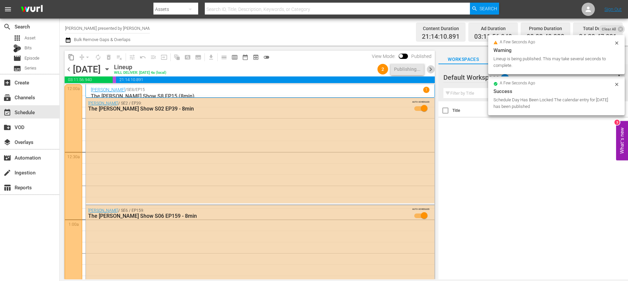
click at [432, 71] on span "chevron_right" at bounding box center [430, 69] width 8 height 8
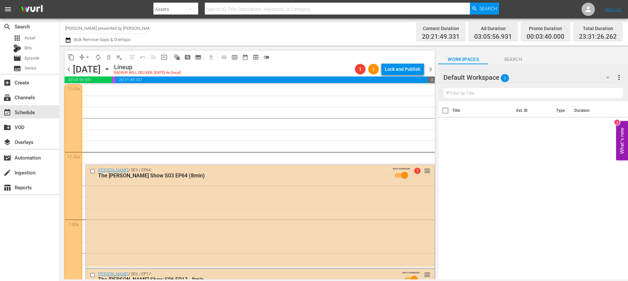
click at [72, 69] on span "chevron_left" at bounding box center [69, 69] width 8 height 8
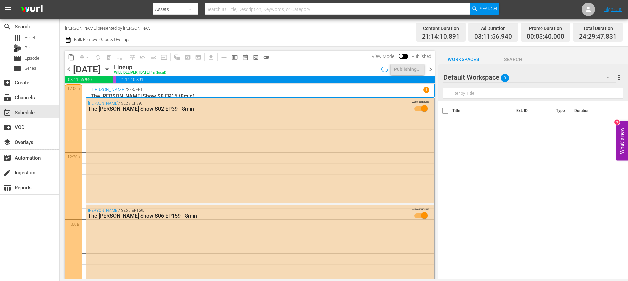
click at [432, 67] on span "chevron_right" at bounding box center [430, 69] width 8 height 8
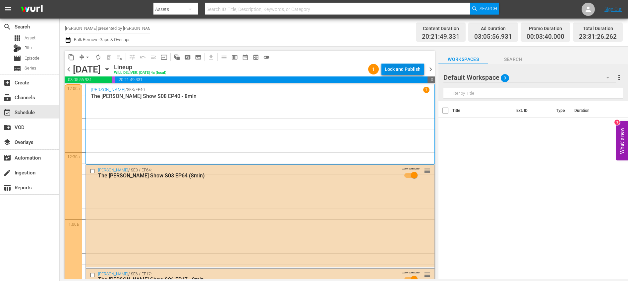
click at [401, 67] on div "Lock and Publish" at bounding box center [403, 69] width 36 height 12
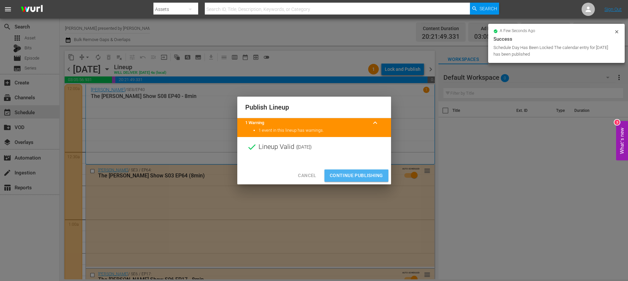
click at [350, 174] on span "Continue Publishing" at bounding box center [356, 176] width 53 height 8
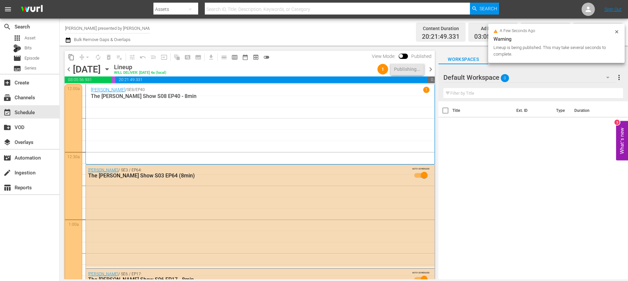
click at [429, 69] on span "chevron_right" at bounding box center [430, 69] width 8 height 8
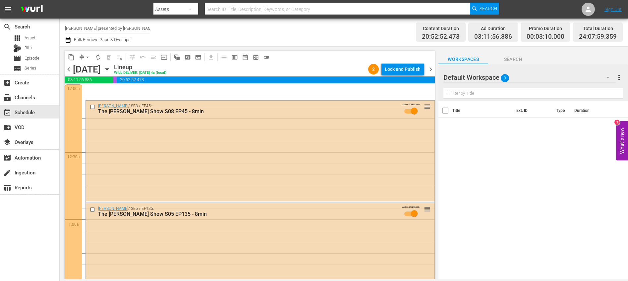
drag, startPoint x: 66, startPoint y: 72, endPoint x: 393, endPoint y: 69, distance: 327.2
click at [66, 72] on span "chevron_left" at bounding box center [69, 69] width 8 height 8
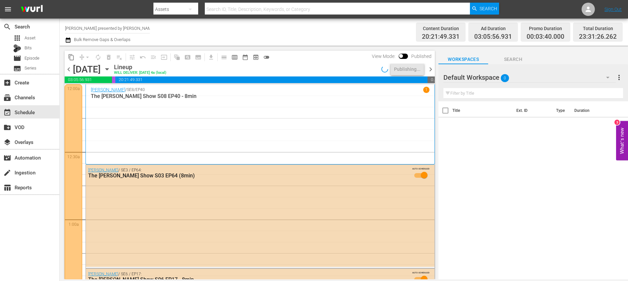
click at [431, 70] on span "chevron_right" at bounding box center [430, 69] width 8 height 8
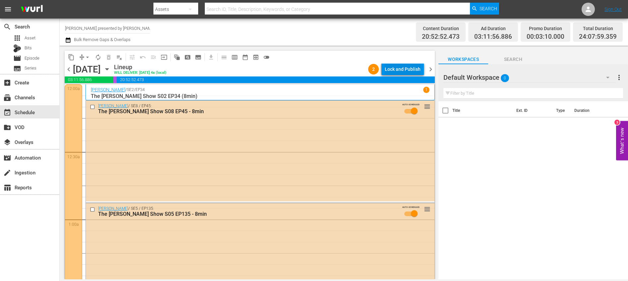
click at [418, 72] on div "Lock and Publish" at bounding box center [403, 69] width 36 height 12
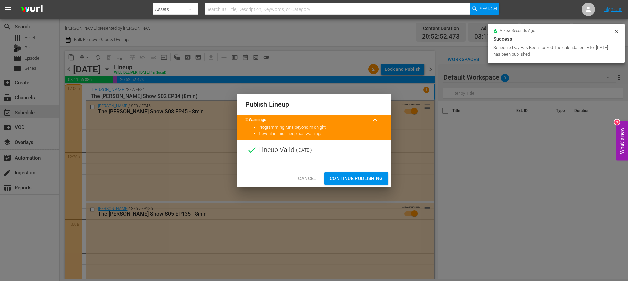
click at [359, 184] on button "Continue Publishing" at bounding box center [356, 179] width 64 height 12
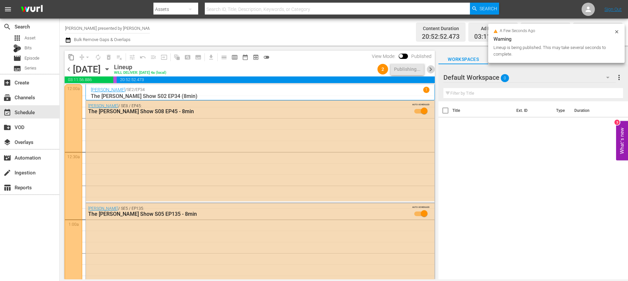
click at [429, 71] on span "chevron_right" at bounding box center [430, 69] width 8 height 8
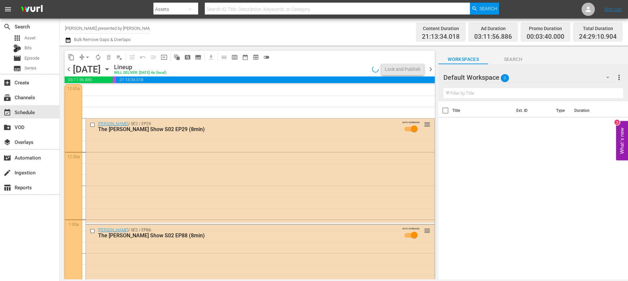
click at [67, 70] on span "chevron_left" at bounding box center [69, 69] width 8 height 8
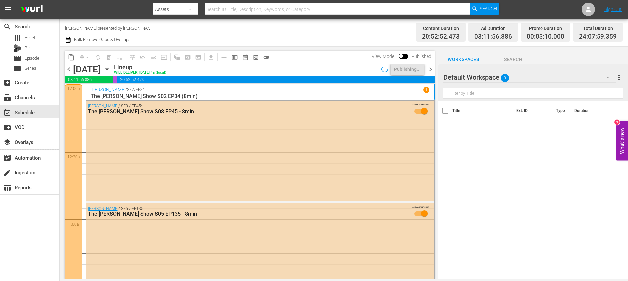
click at [430, 70] on span "chevron_right" at bounding box center [430, 69] width 8 height 8
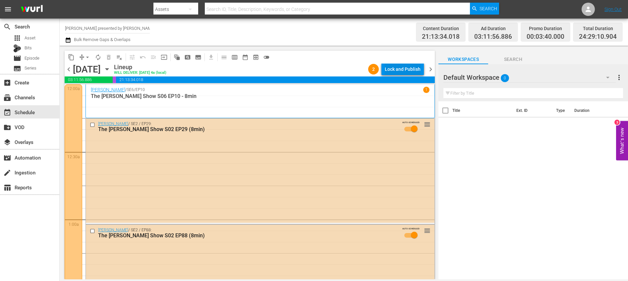
click at [388, 70] on div "Lock and Publish" at bounding box center [403, 69] width 36 height 12
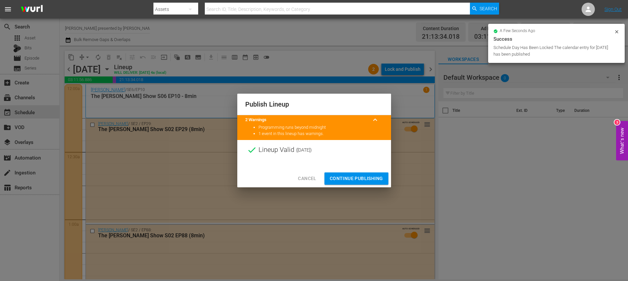
drag, startPoint x: 351, startPoint y: 178, endPoint x: 348, endPoint y: 173, distance: 5.2
click at [351, 178] on span "Continue Publishing" at bounding box center [356, 179] width 53 height 8
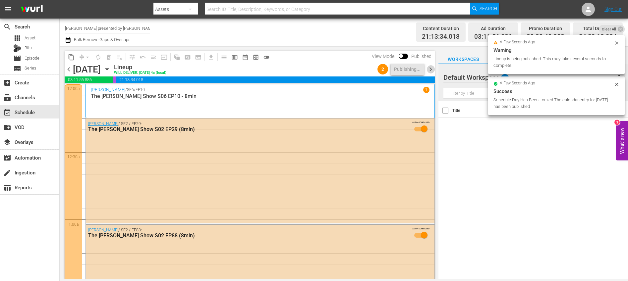
click at [429, 67] on span "chevron_right" at bounding box center [430, 69] width 8 height 8
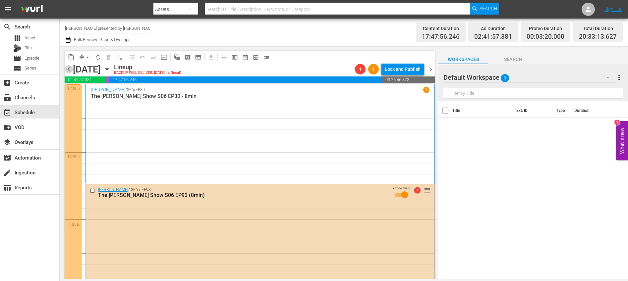
click at [69, 71] on span "chevron_left" at bounding box center [69, 69] width 8 height 8
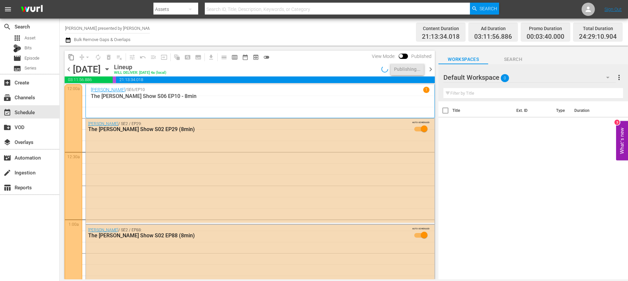
click at [432, 69] on span "chevron_right" at bounding box center [430, 69] width 8 height 8
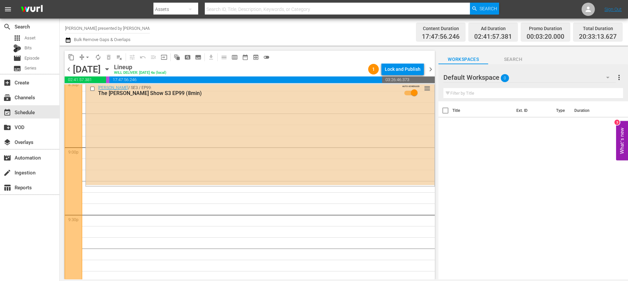
scroll to position [3048, 0]
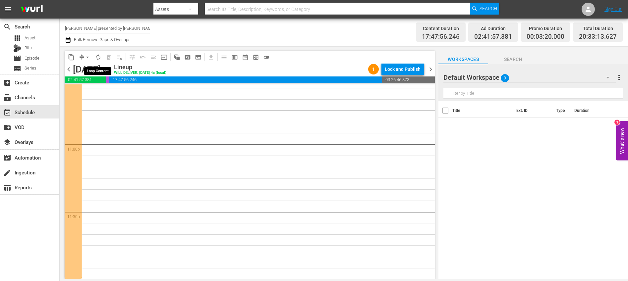
click at [98, 57] on span "autorenew_outlined" at bounding box center [98, 57] width 7 height 7
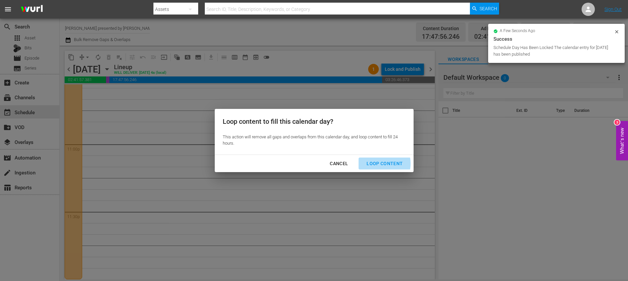
click at [376, 164] on div "Loop Content" at bounding box center [384, 164] width 47 height 8
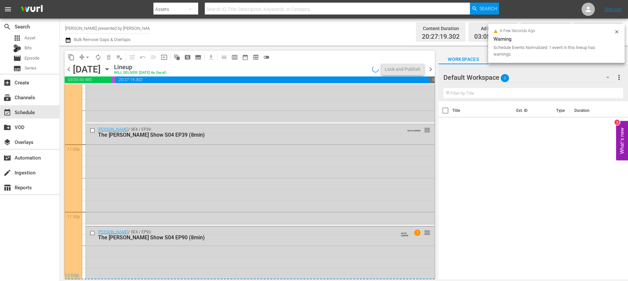
scroll to position [3037, 0]
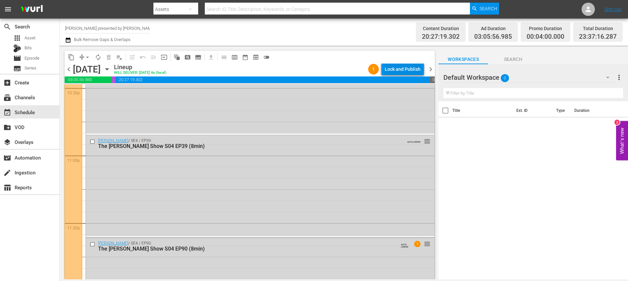
click at [395, 74] on div "Lock and Publish" at bounding box center [403, 69] width 36 height 12
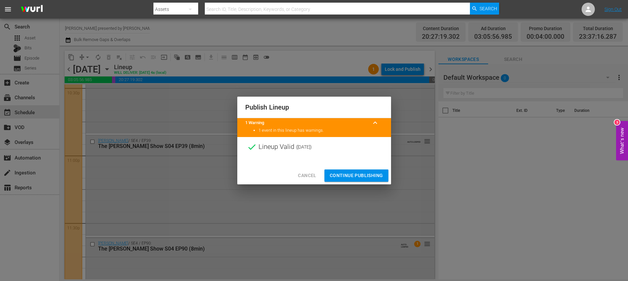
click at [371, 175] on span "Continue Publishing" at bounding box center [356, 176] width 53 height 8
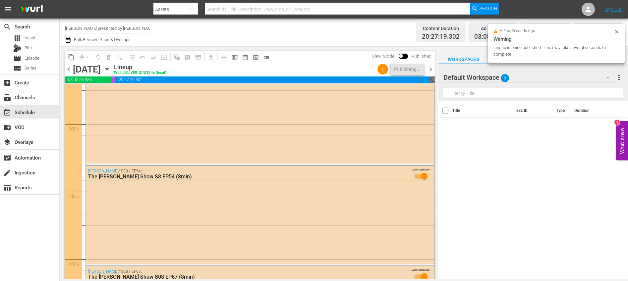
scroll to position [0, 0]
